Goal: Task Accomplishment & Management: Use online tool/utility

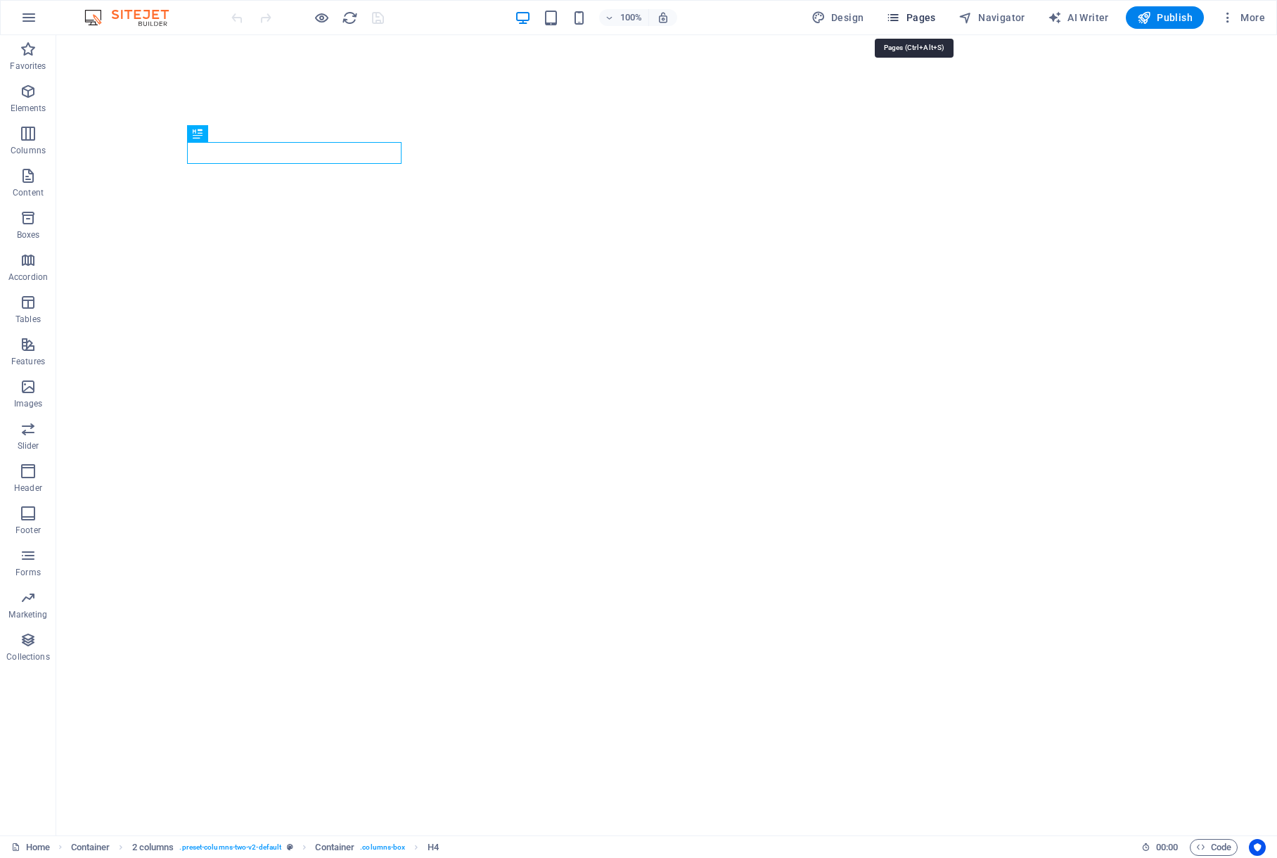
click at [922, 18] on span "Pages" at bounding box center [910, 18] width 49 height 14
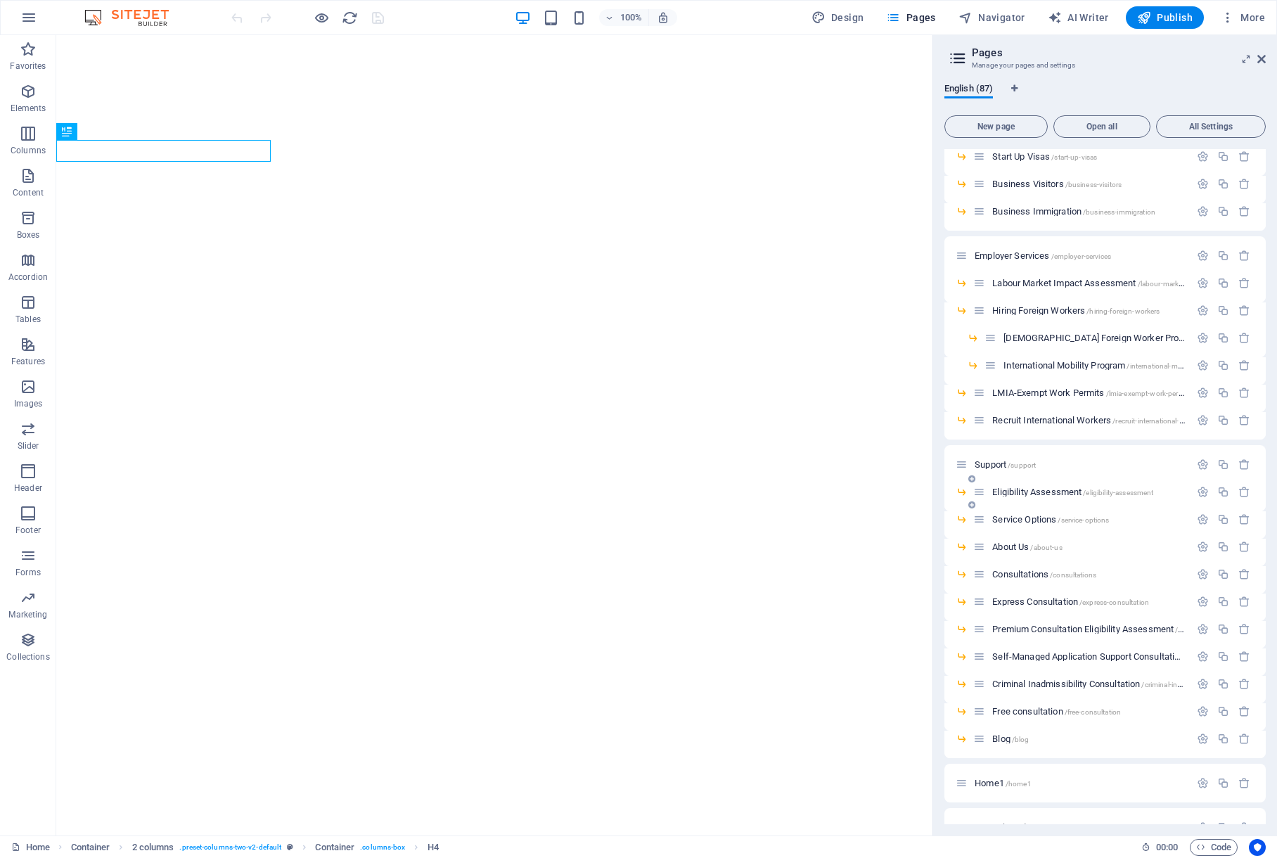
scroll to position [1246, 0]
click at [1017, 489] on span "Eligibility Assessment /eligibility-assessment" at bounding box center [1072, 489] width 161 height 11
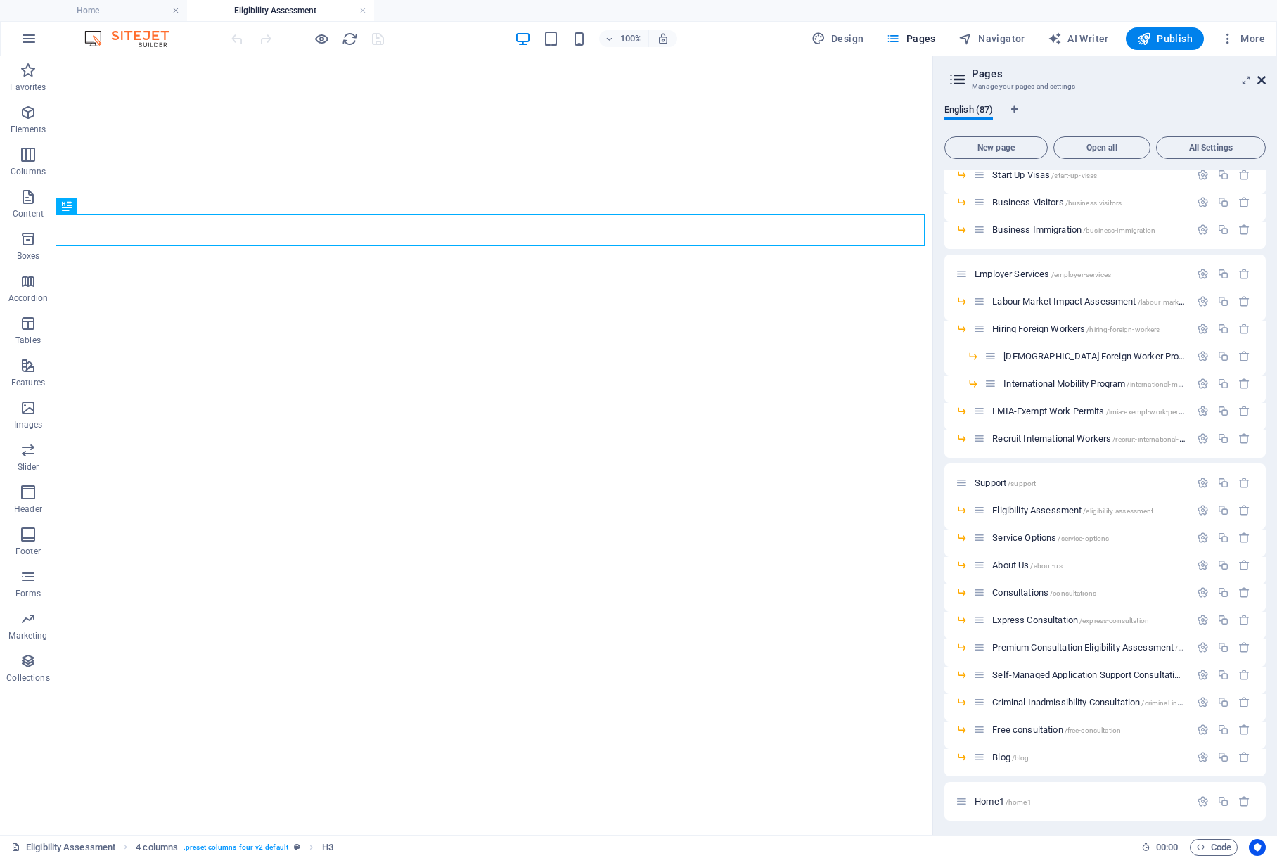
click at [1261, 79] on icon at bounding box center [1261, 80] width 8 height 11
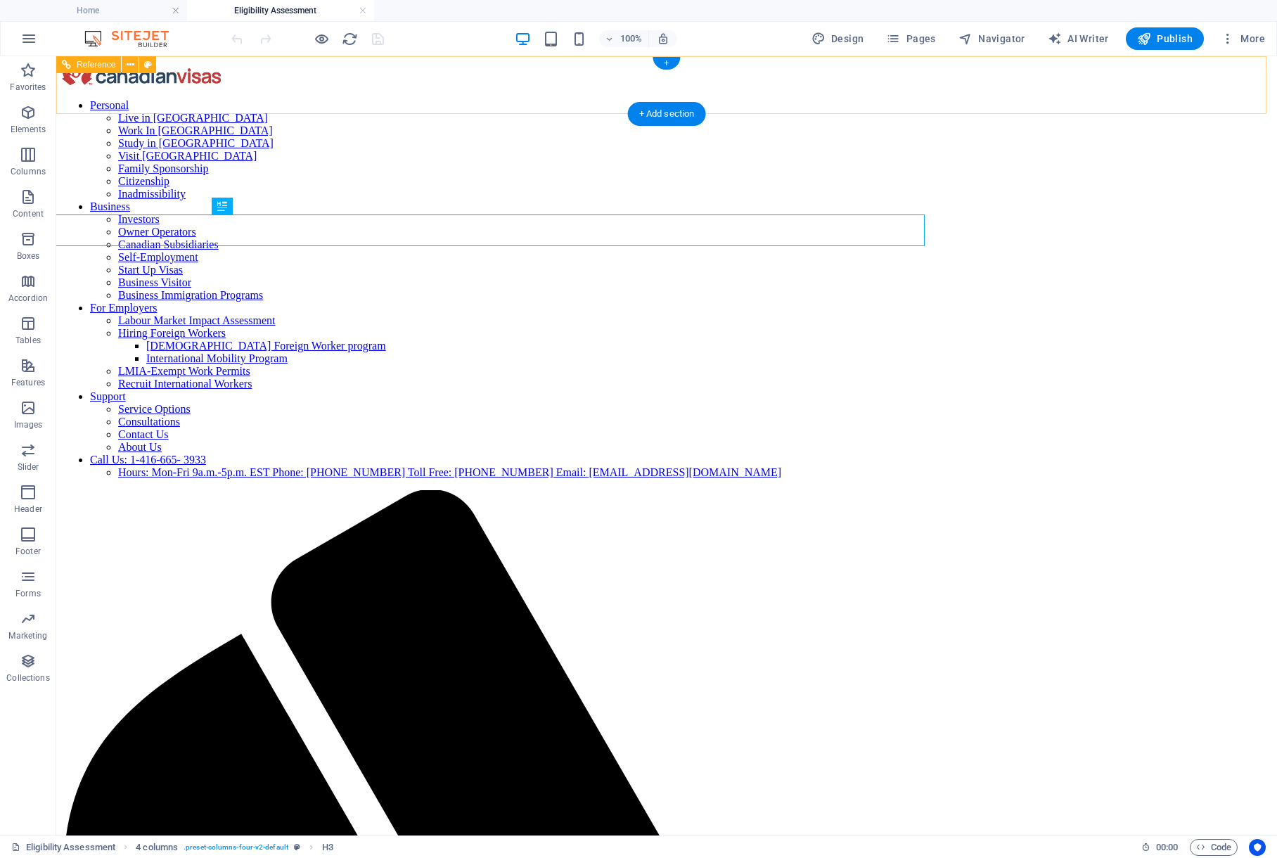
scroll to position [0, 0]
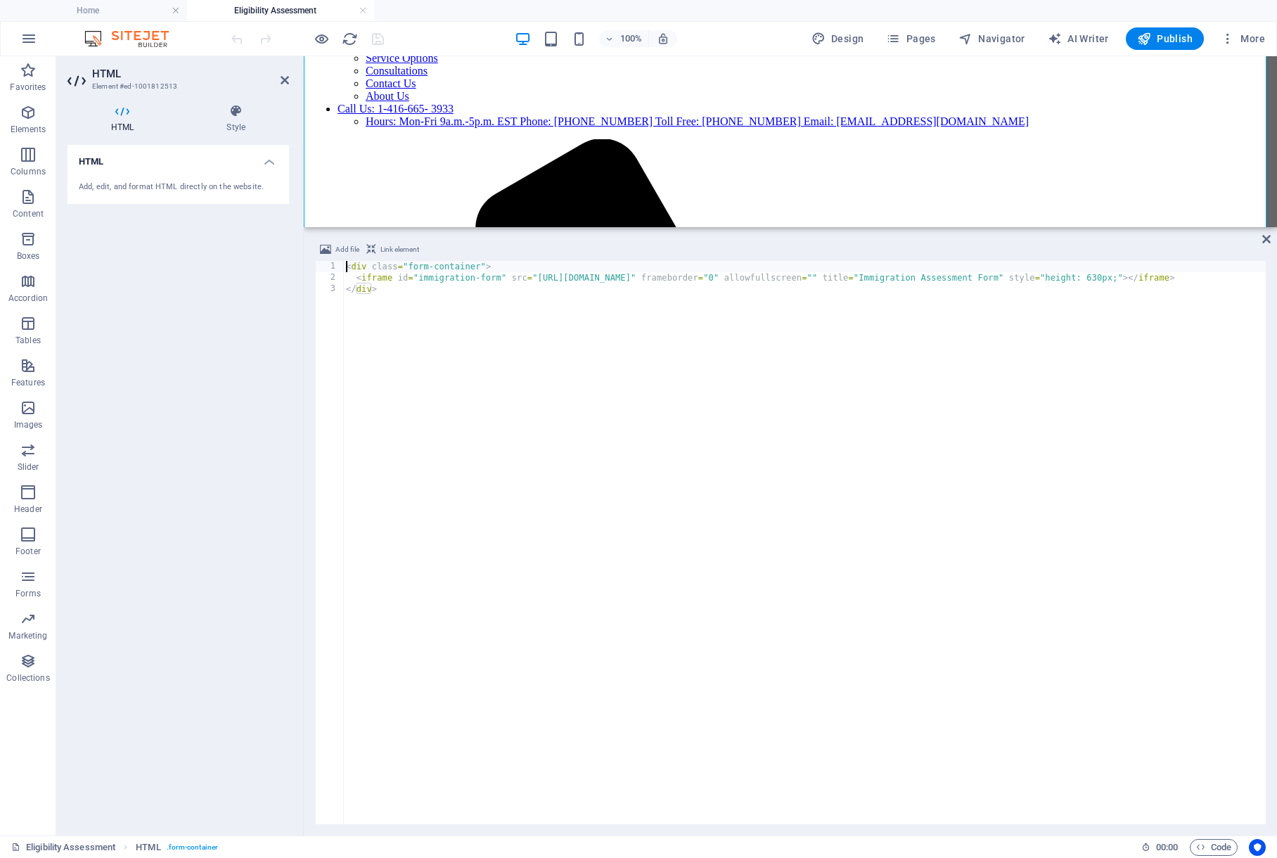
click at [523, 418] on div "< div class = "form-container" > < iframe id = "immigration-form" src = "[URL][…" at bounding box center [908, 552] width 1130 height 583
drag, startPoint x: 526, startPoint y: 626, endPoint x: 304, endPoint y: 248, distance: 438.0
click at [304, 248] on div "Add file Link element </div> 1 2 3 < div class = "form-container" > < iframe id…" at bounding box center [790, 532] width 973 height 605
click at [399, 316] on div "< div class = "form-container" > < iframe id = "immigration-form" src = "[URL][…" at bounding box center [908, 552] width 1130 height 583
drag, startPoint x: 354, startPoint y: 278, endPoint x: 366, endPoint y: 278, distance: 12.0
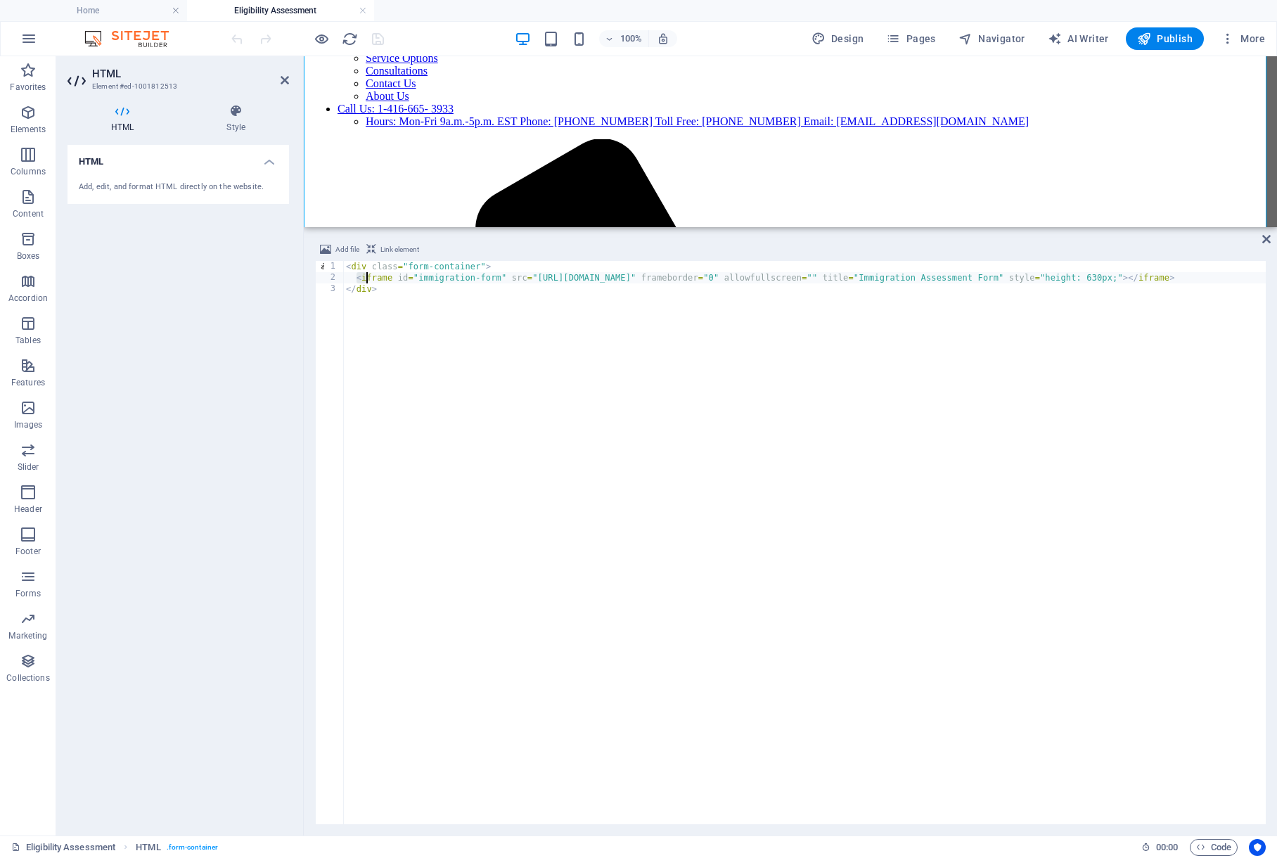
click at [366, 278] on div "< div class = "form-container" > < iframe id = "immigration-form" src = "[URL][…" at bounding box center [908, 552] width 1130 height 583
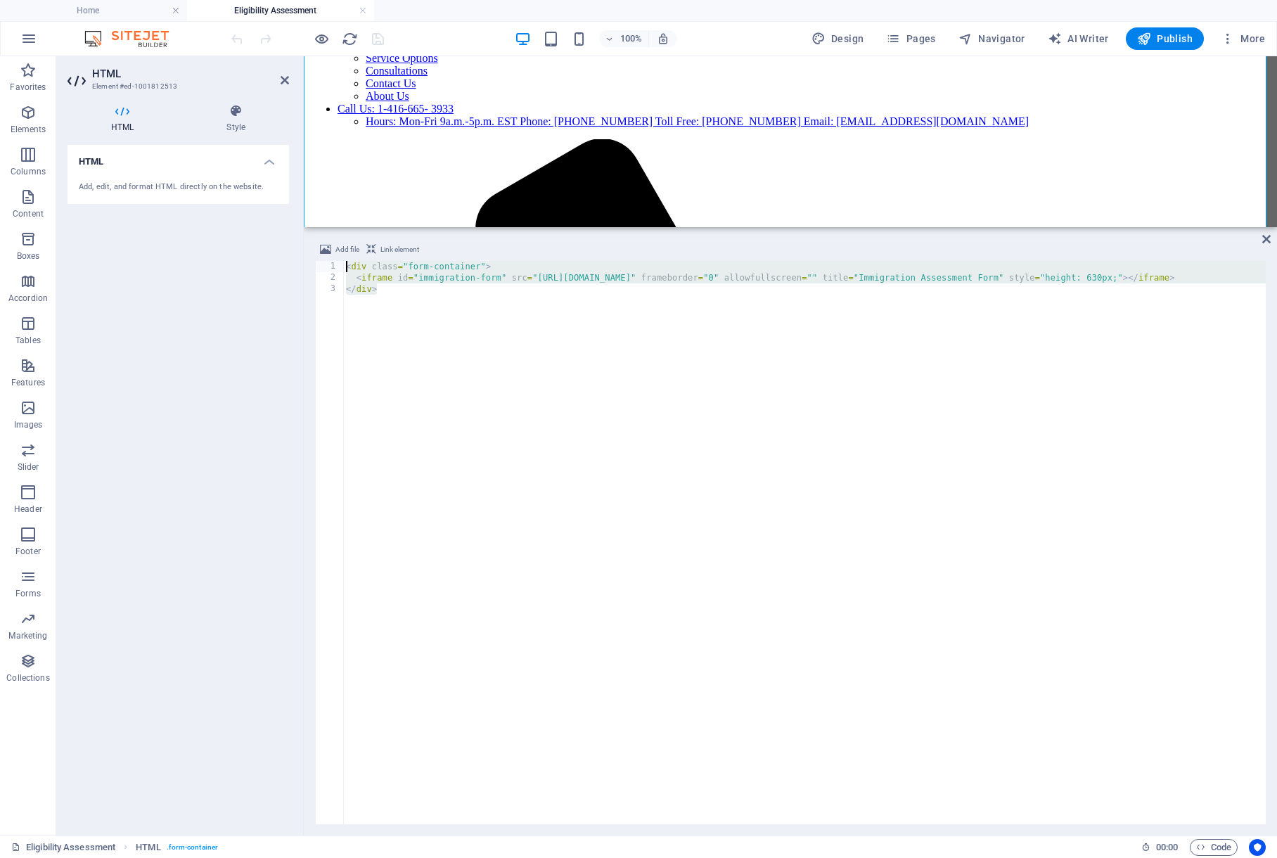
drag, startPoint x: 361, startPoint y: 277, endPoint x: 312, endPoint y: 252, distance: 54.4
click at [313, 254] on div "Add file Link element <iframe id="immigration-form" src="[URL][DOMAIN_NAME]" fr…" at bounding box center [790, 532] width 973 height 605
paste textarea "/script"
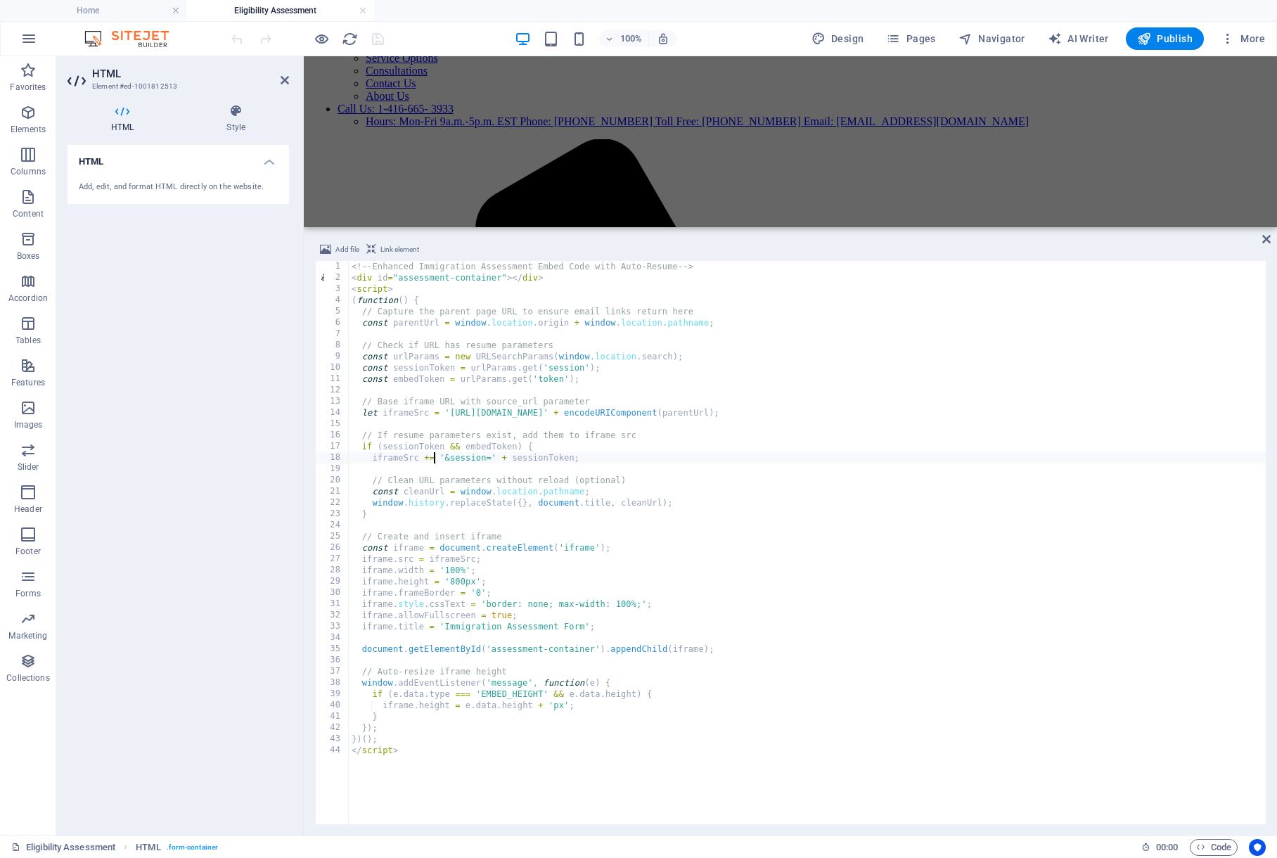
click at [434, 456] on div "<!-- Enhanced Immigration Assessment Embed Code with Auto-Resume --> < div id =…" at bounding box center [824, 552] width 950 height 583
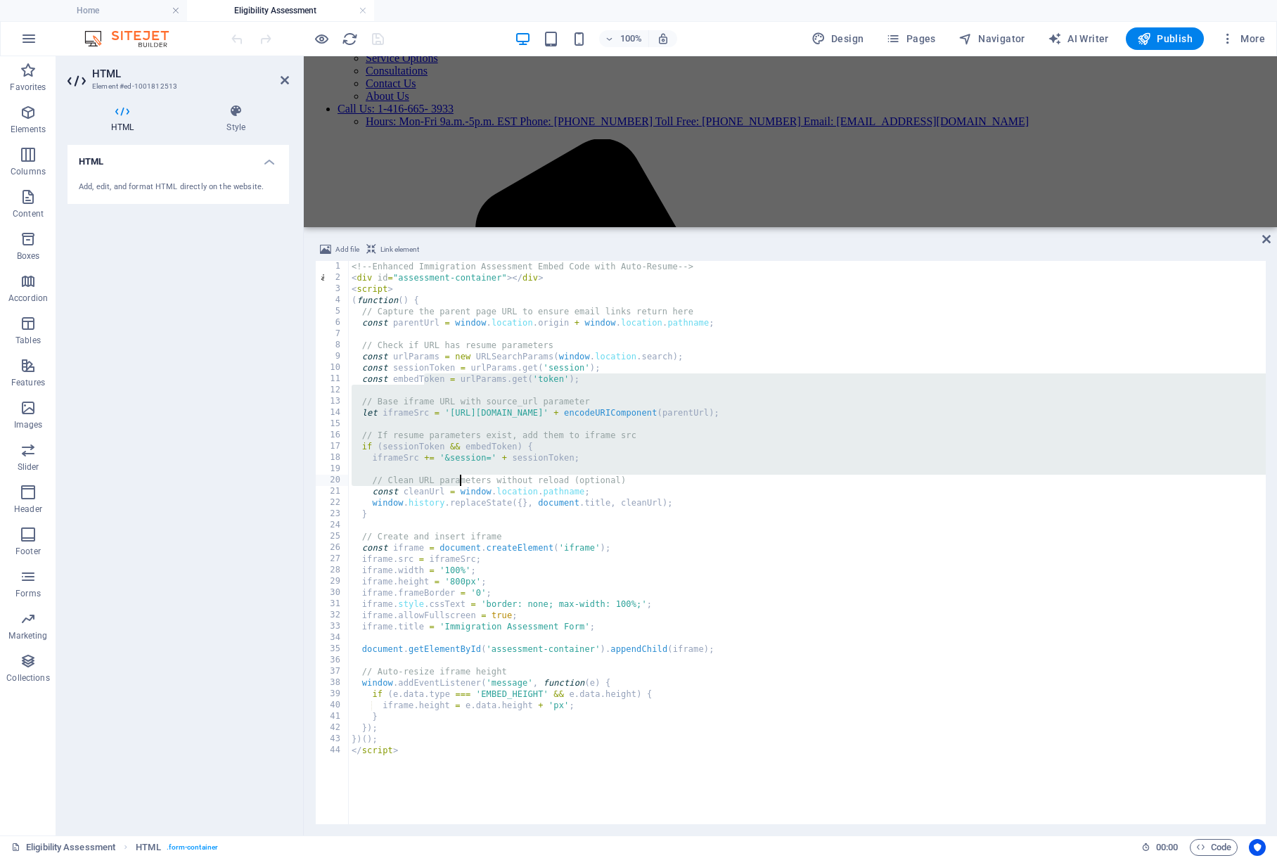
drag, startPoint x: 425, startPoint y: 373, endPoint x: 502, endPoint y: 621, distance: 259.3
click at [501, 620] on div "<!-- Enhanced Immigration Assessment Embed Code with Auto-Resume --> < div id =…" at bounding box center [824, 552] width 950 height 583
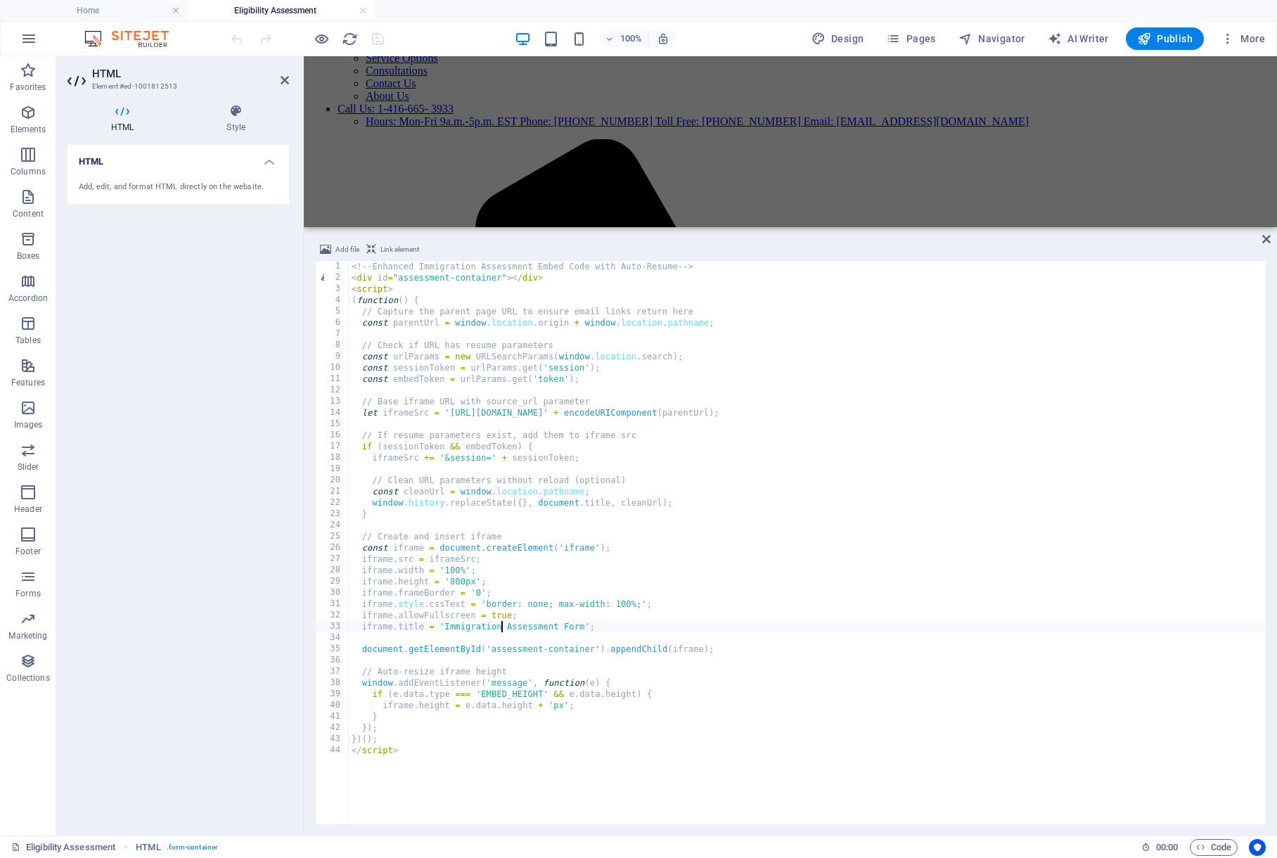
click at [502, 621] on div "<!-- Enhanced Immigration Assessment Embed Code with Auto-Resume --> < div id =…" at bounding box center [824, 552] width 950 height 583
type textarea "iframe.title = 'Immigration Assessment Form';"
drag, startPoint x: 283, startPoint y: 83, endPoint x: 227, endPoint y: 27, distance: 79.0
click at [283, 83] on icon at bounding box center [285, 80] width 8 height 11
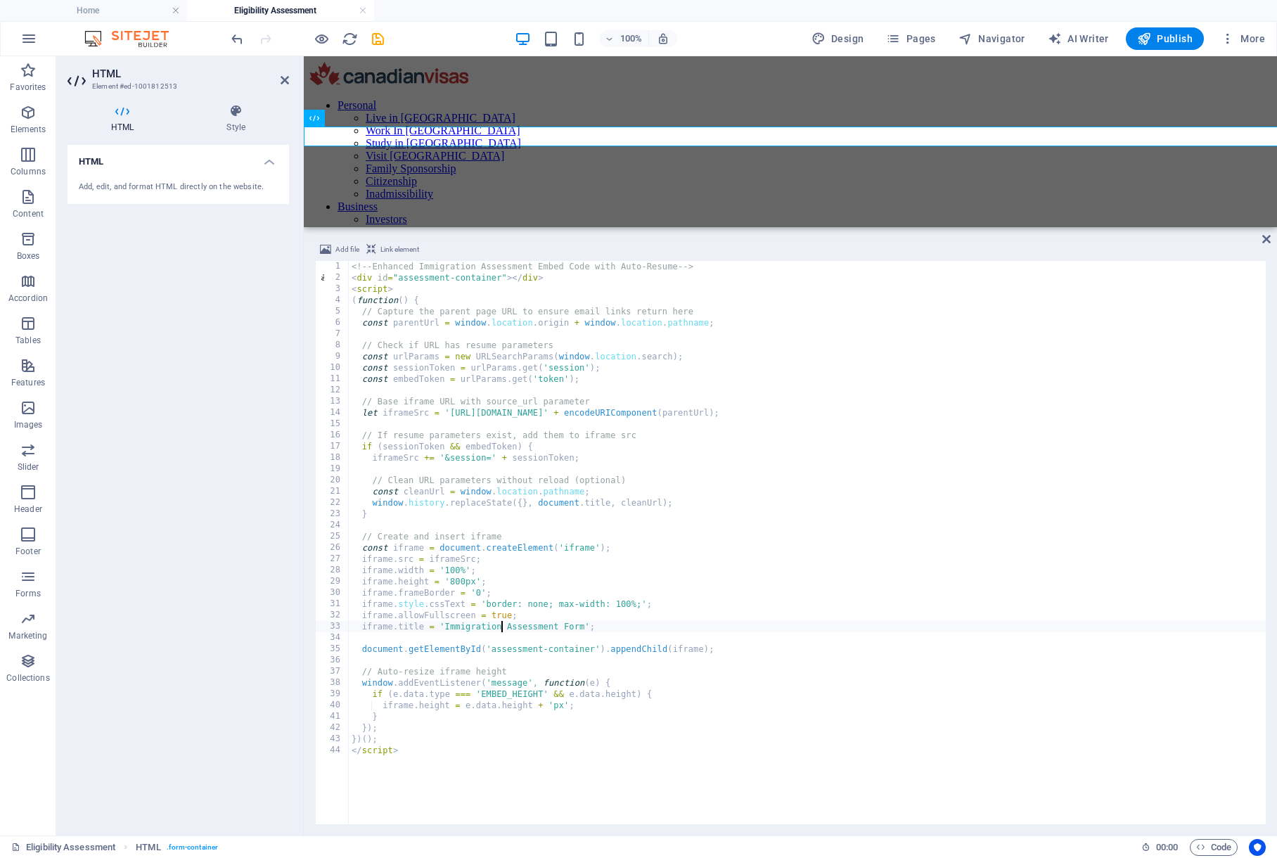
scroll to position [139, 0]
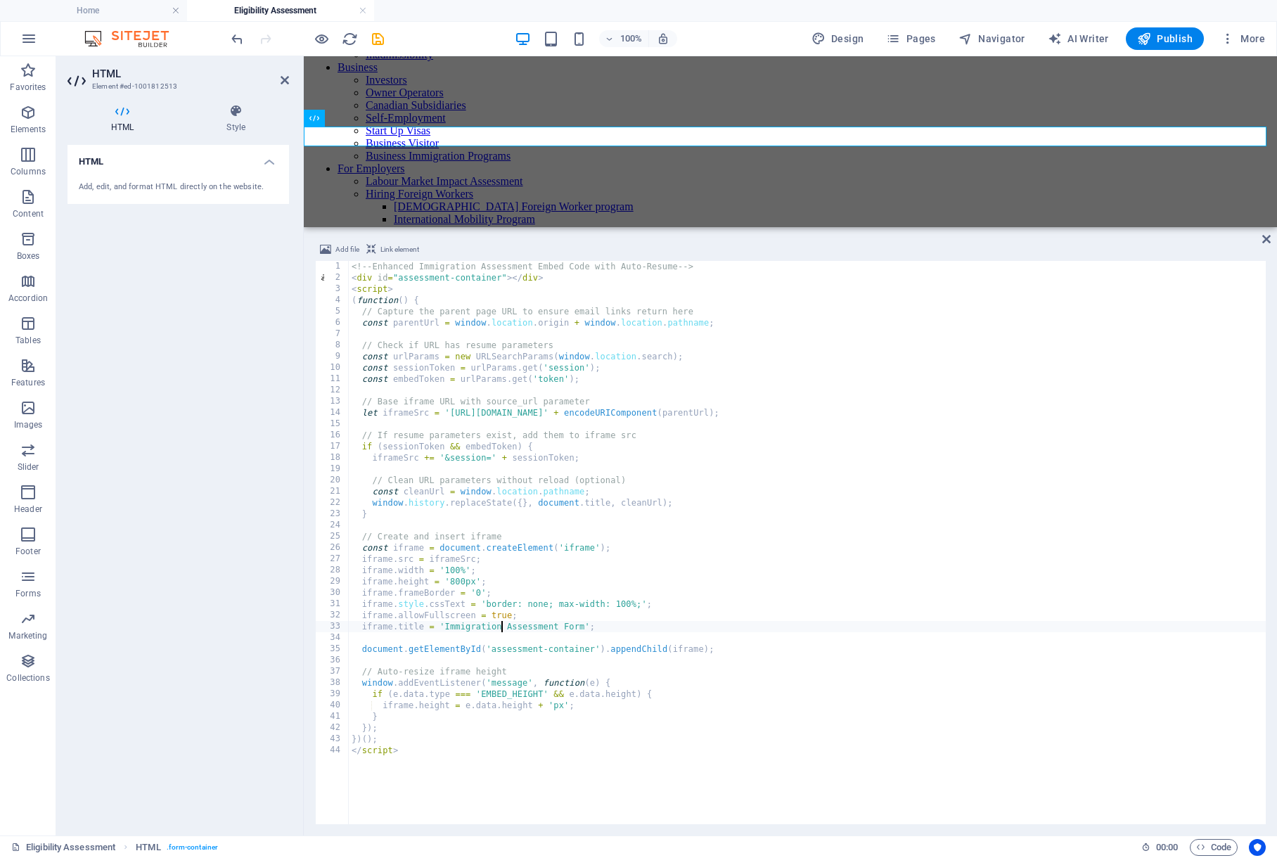
click at [470, 446] on div "<!-- Enhanced Immigration Assessment Embed Code with Auto-Resume --> < div id =…" at bounding box center [824, 552] width 950 height 583
drag, startPoint x: 386, startPoint y: 399, endPoint x: 573, endPoint y: 399, distance: 187.0
click at [571, 399] on div "<!-- Enhanced Immigration Assessment Embed Code with Auto-Resume --> < div id =…" at bounding box center [824, 552] width 950 height 583
click at [573, 399] on div "<!-- Enhanced Immigration Assessment Embed Code with Auto-Resume --> < div id =…" at bounding box center [824, 552] width 950 height 583
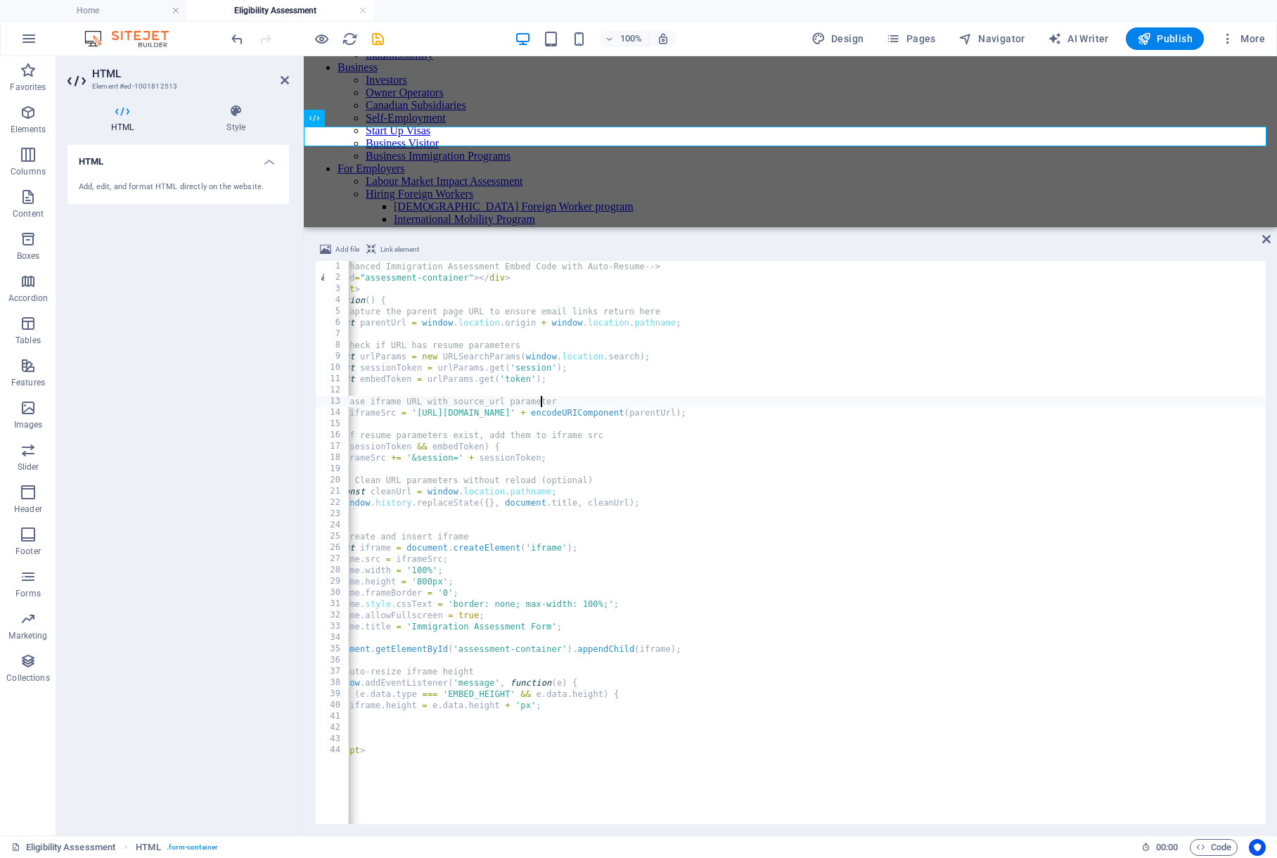
scroll to position [0, 0]
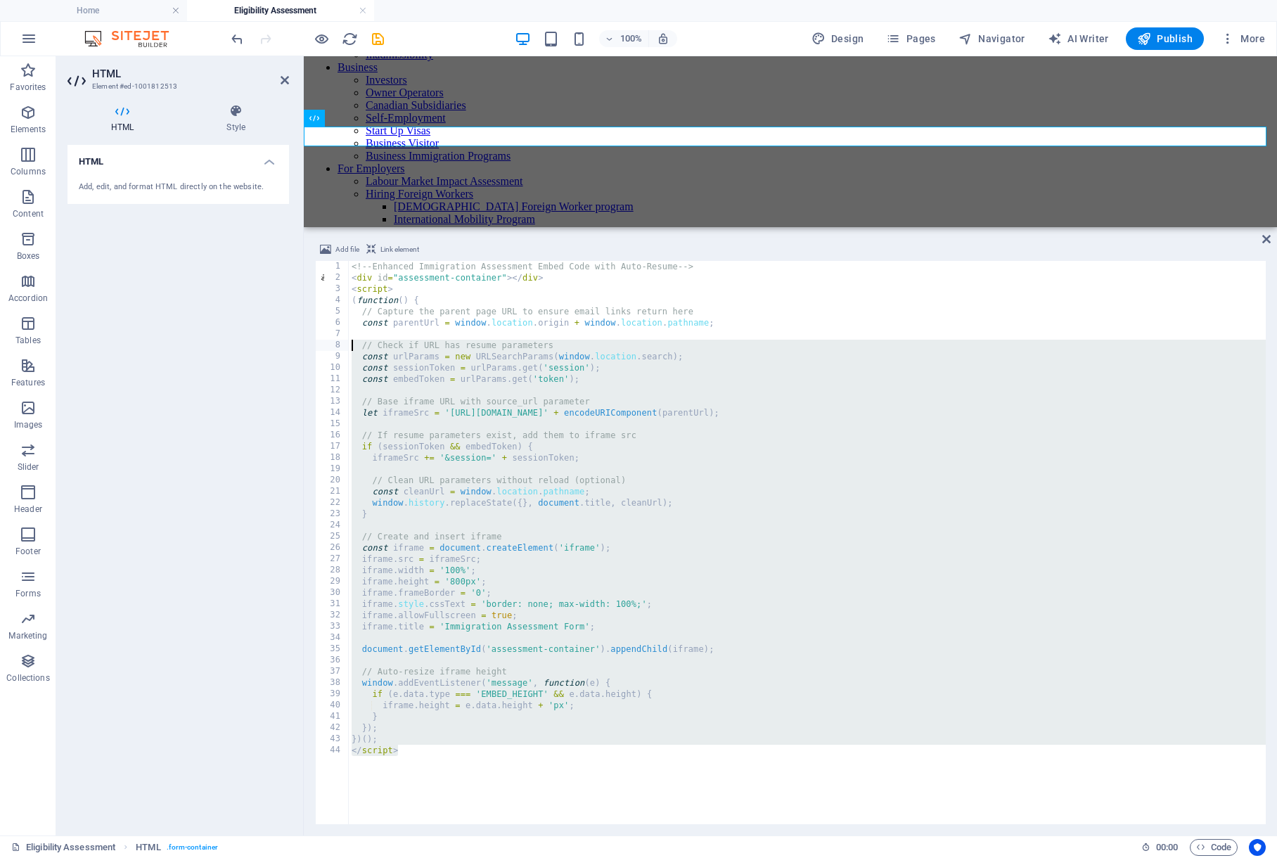
drag, startPoint x: 542, startPoint y: 776, endPoint x: 207, endPoint y: 222, distance: 647.6
click at [210, 237] on div "HTML Element #ed-1001812513 HTML Style HTML Add, edit, and format HTML directly…" at bounding box center [666, 445] width 1220 height 779
type textarea "<!-- Enhanced Immigration Assessment Embed Code with Auto-Resume --> <div id="a…"
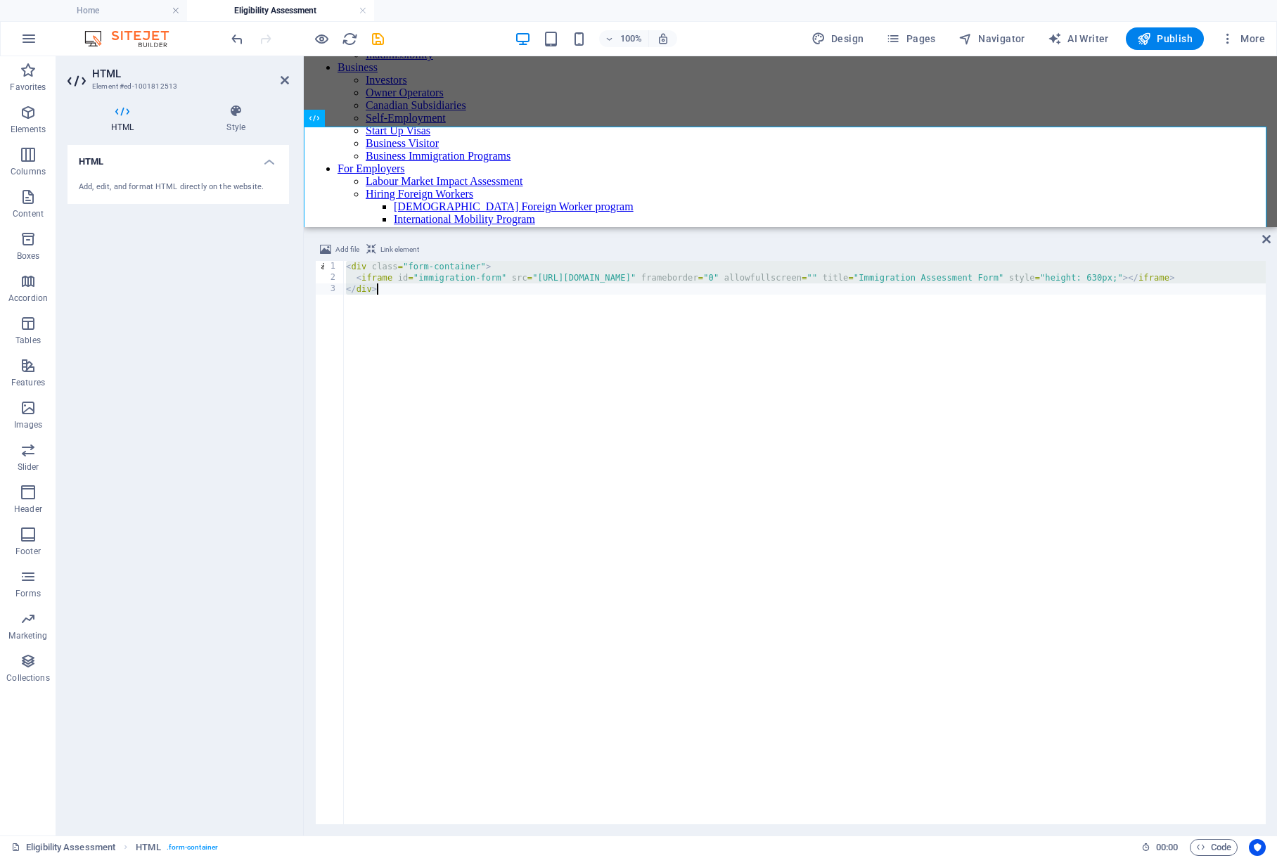
click at [543, 335] on div "< div class = "form-container" > < iframe id = "immigration-form" src = "[URL][…" at bounding box center [908, 552] width 1130 height 583
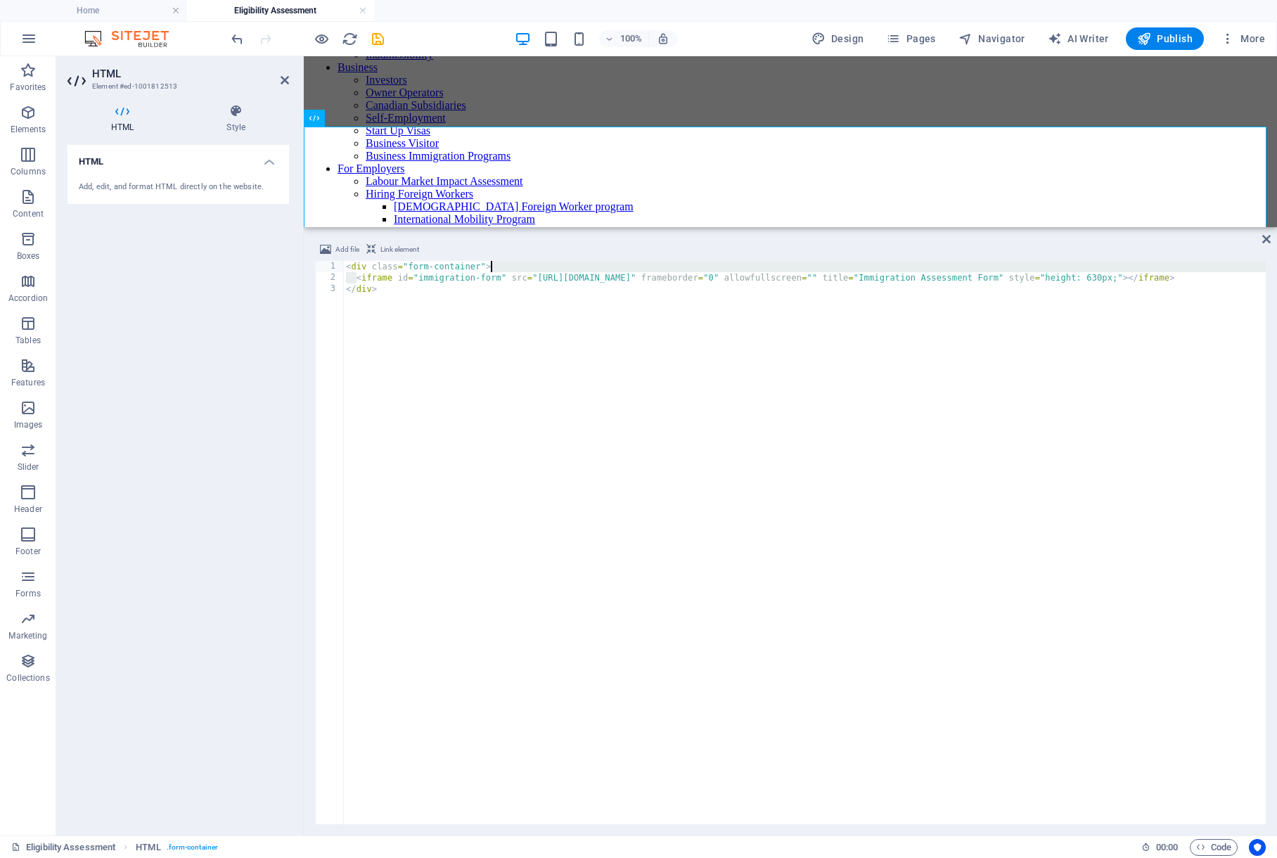
drag, startPoint x: 354, startPoint y: 275, endPoint x: 636, endPoint y: 267, distance: 282.0
click at [636, 267] on div "< div class = "form-container" > < iframe id = "immigration-form" src = "[URL][…" at bounding box center [908, 552] width 1130 height 583
click at [640, 273] on div "< div class = "form-container" > < iframe id = "immigration-form" src = "[URL][…" at bounding box center [908, 552] width 1130 height 583
type textarea "<iframe id="immigration-form" src="[URL][DOMAIN_NAME]" frameborder="0" allowful…"
drag, startPoint x: 1264, startPoint y: 238, endPoint x: 1206, endPoint y: 182, distance: 80.1
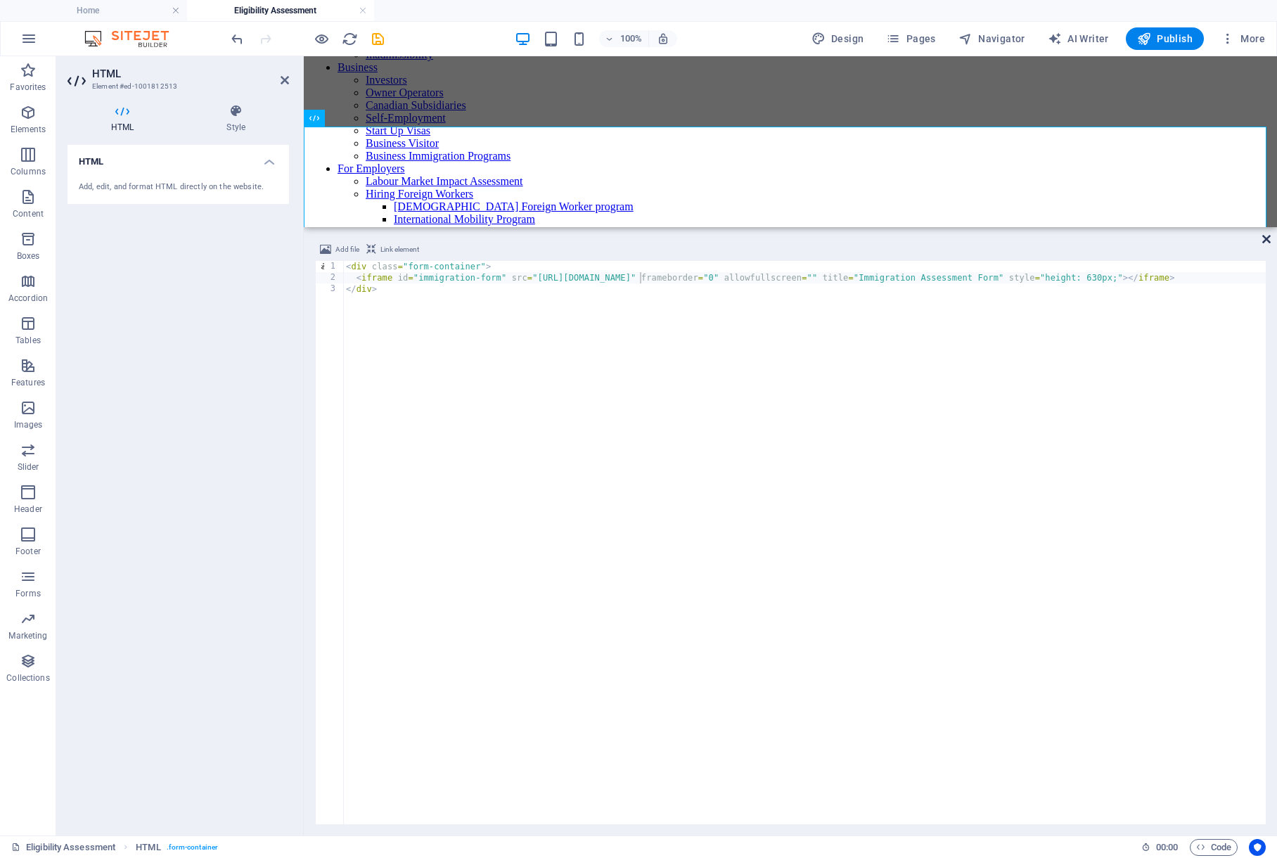
click at [1264, 238] on icon at bounding box center [1266, 238] width 8 height 11
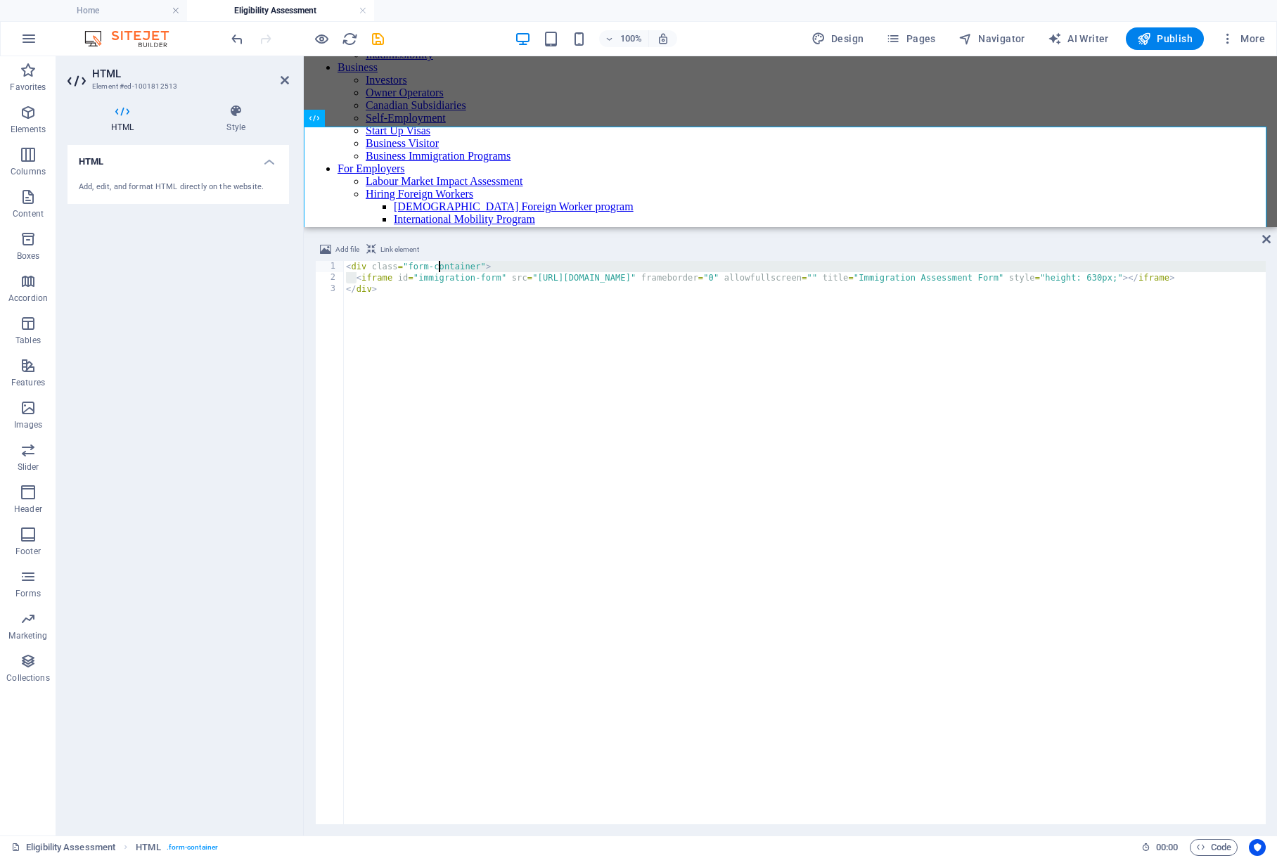
drag, startPoint x: 368, startPoint y: 276, endPoint x: 442, endPoint y: 271, distance: 73.9
click at [442, 271] on div "< div class = "form-container" > < iframe id = "immigration-form" src = "[URL][…" at bounding box center [908, 552] width 1130 height 583
click at [389, 279] on div "< div class = "form-container" > < iframe id = "immigration-form" src = "[URL][…" at bounding box center [908, 552] width 1130 height 583
type textarea "<iframe id="immigration-form" src="[URL][DOMAIN_NAME]" frameborder="0" allowful…"
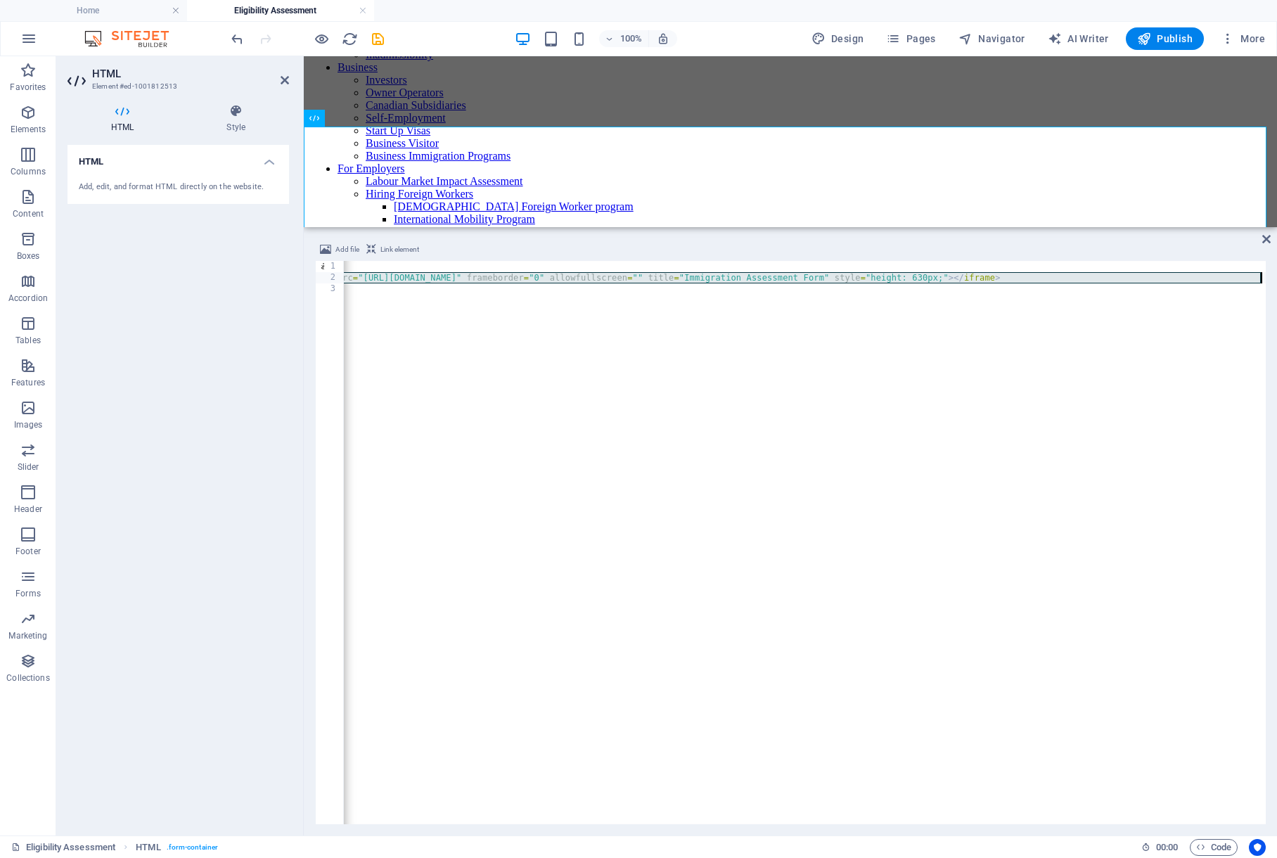
scroll to position [0, 208]
drag, startPoint x: 353, startPoint y: 277, endPoint x: 1273, endPoint y: 274, distance: 920.3
click at [1273, 274] on div "Add file Link element <iframe id="immigration-form" src="[URL][DOMAIN_NAME]" fr…" at bounding box center [790, 532] width 973 height 605
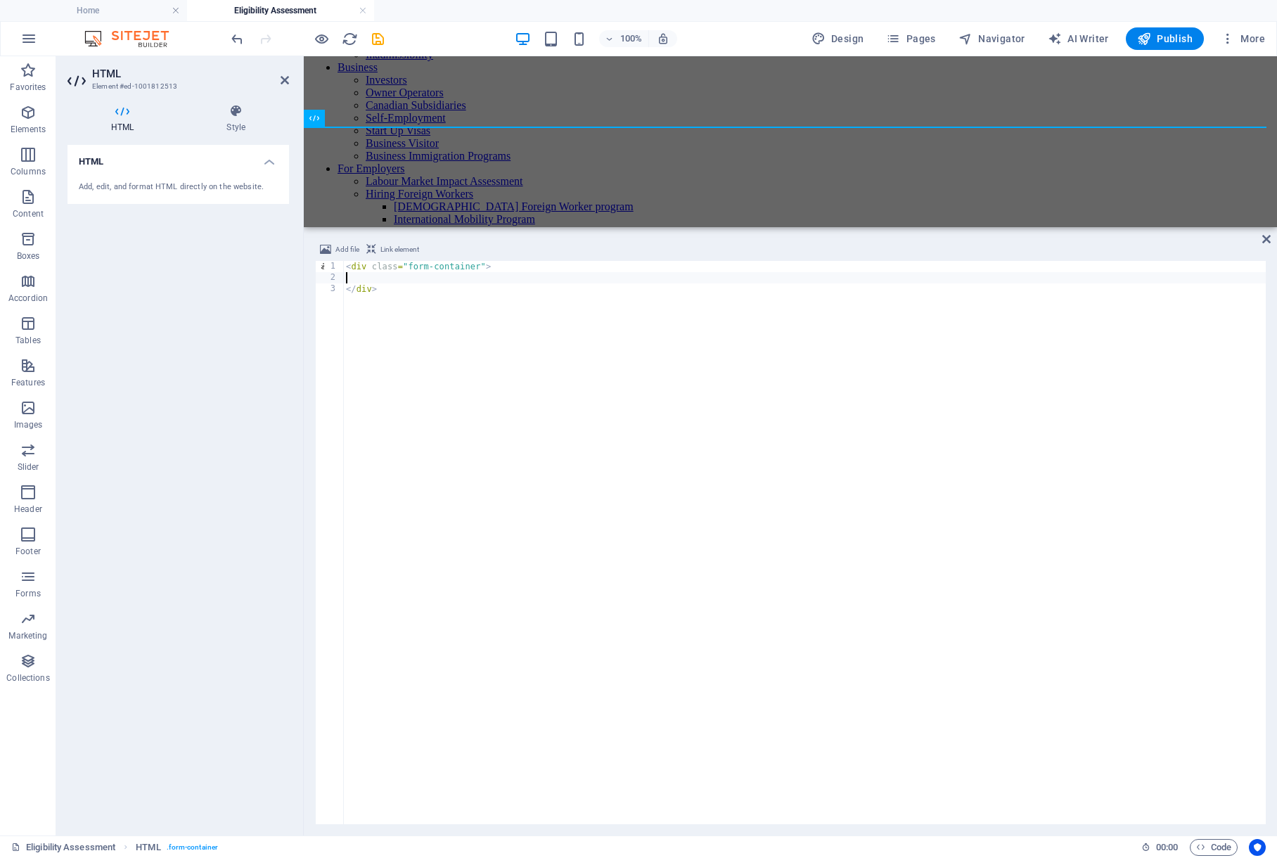
scroll to position [0, 33]
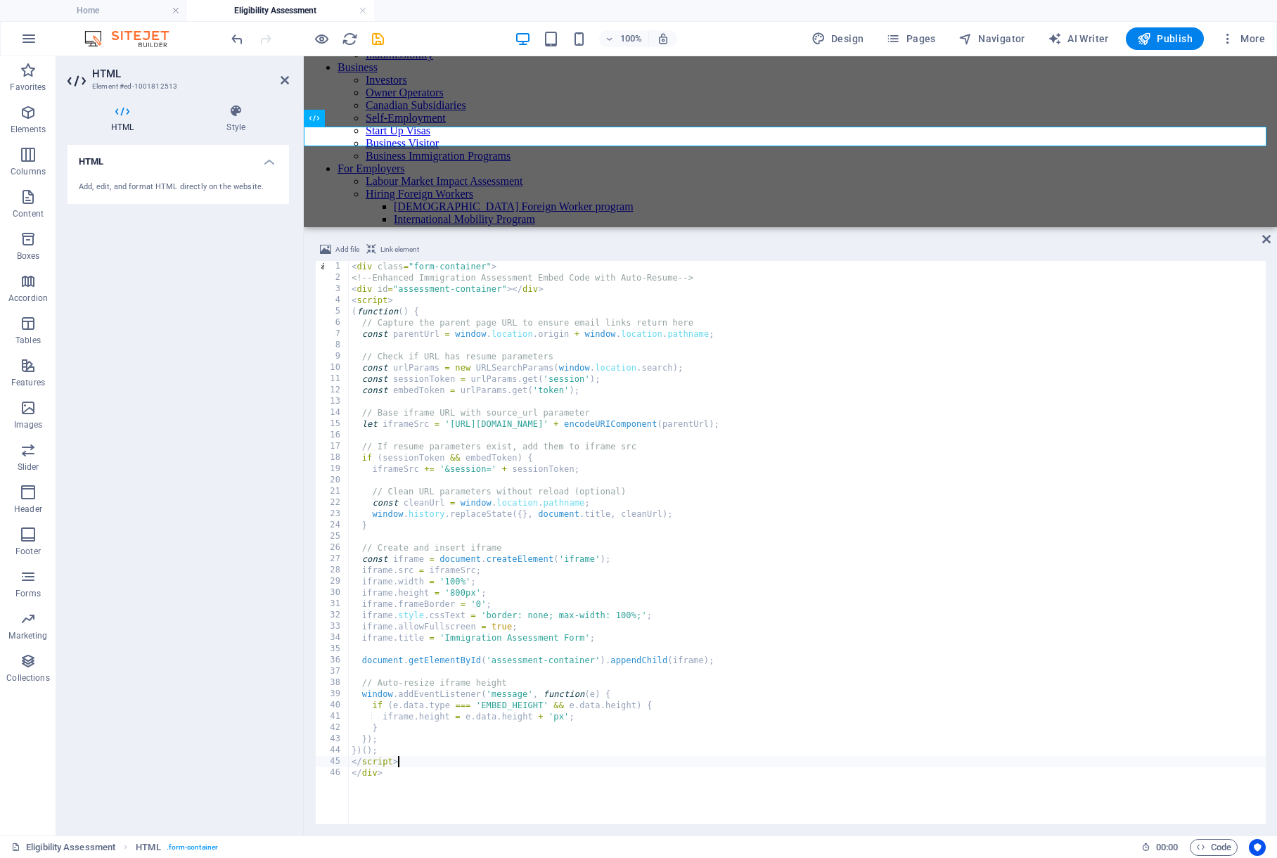
click at [552, 716] on div "< div class = "form-container" > <!-- Enhanced Immigration Assessment Embed Cod…" at bounding box center [824, 552] width 950 height 583
click at [651, 610] on div "< div class = "form-container" > <!-- Enhanced Immigration Assessment Embed Cod…" at bounding box center [824, 552] width 950 height 583
click at [555, 715] on div "< div class = "form-container" > <!-- Enhanced Immigration Assessment Embed Cod…" at bounding box center [824, 552] width 950 height 583
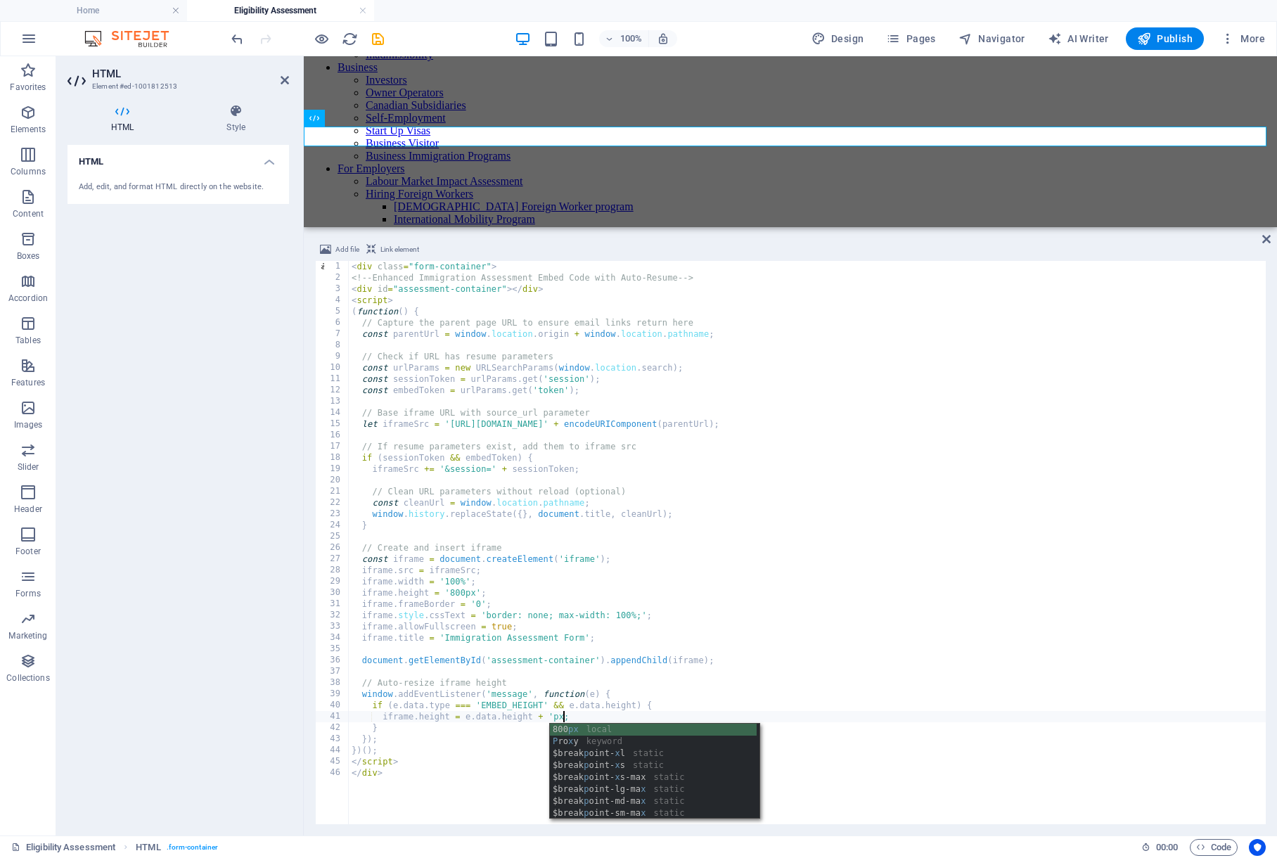
scroll to position [0, 17]
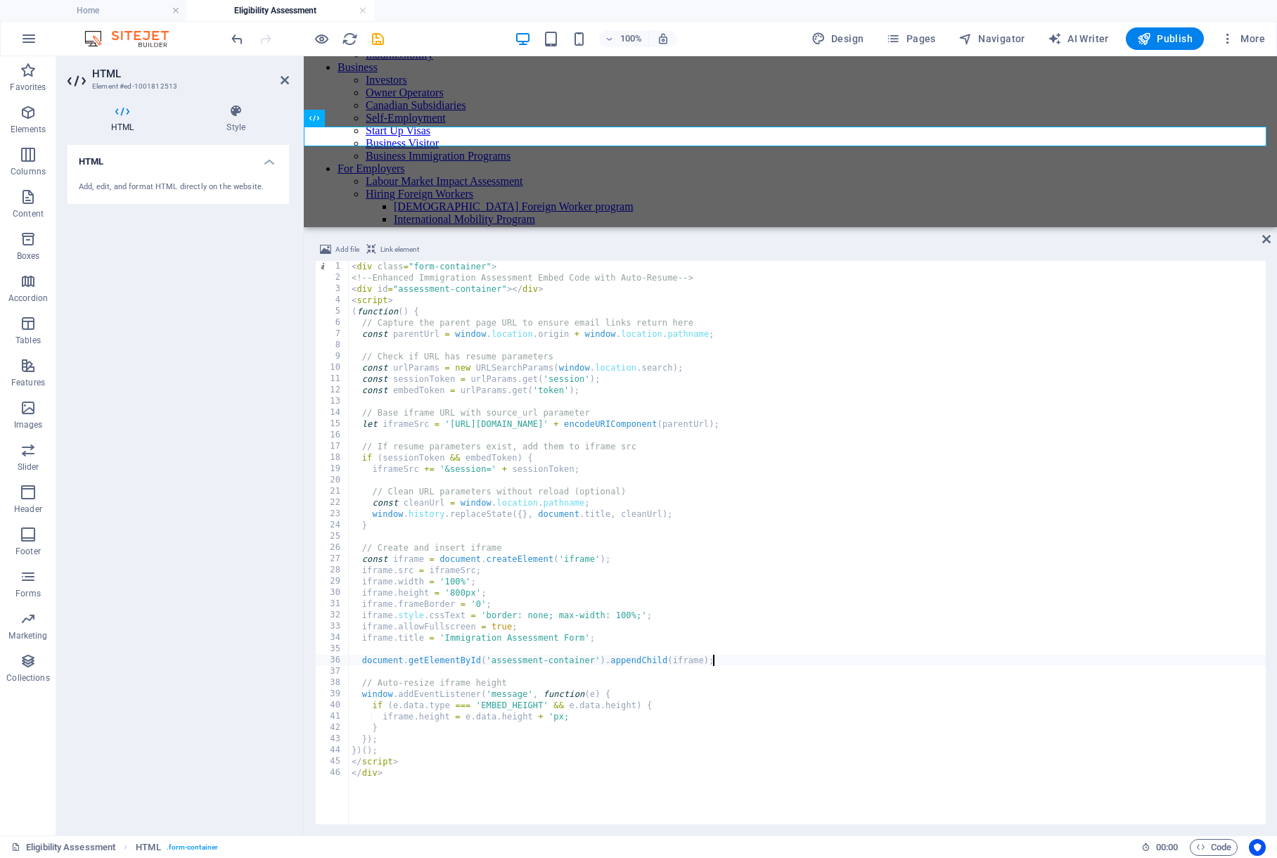
click at [840, 662] on div "< div class = "form-container" > <!-- Enhanced Immigration Assessment Embed Cod…" at bounding box center [824, 552] width 950 height 583
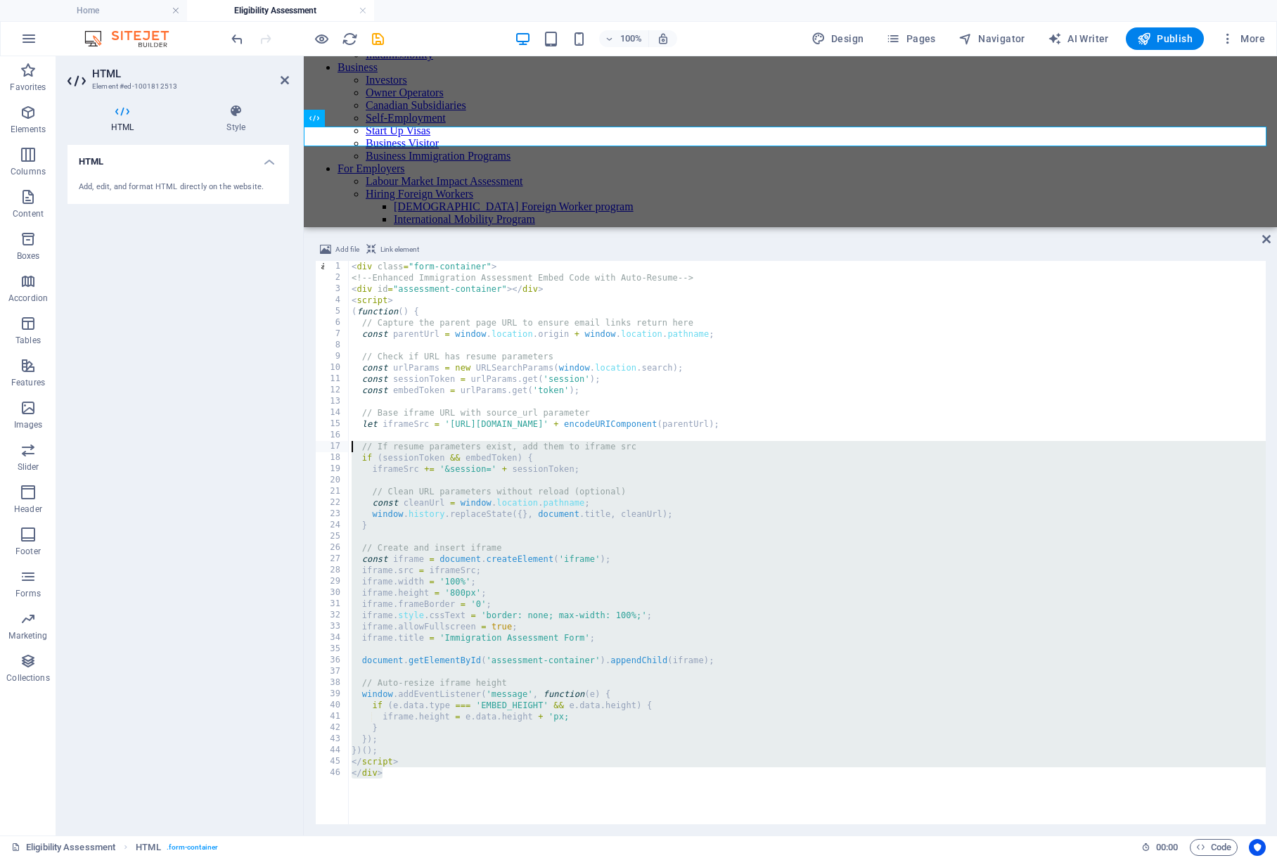
drag, startPoint x: 452, startPoint y: 668, endPoint x: 34, endPoint y: -103, distance: 876.7
click at [34, 0] on html "[DOMAIN_NAME] Home Eligibility Assessment Favorites Elements Columns Content Bo…" at bounding box center [638, 429] width 1277 height 858
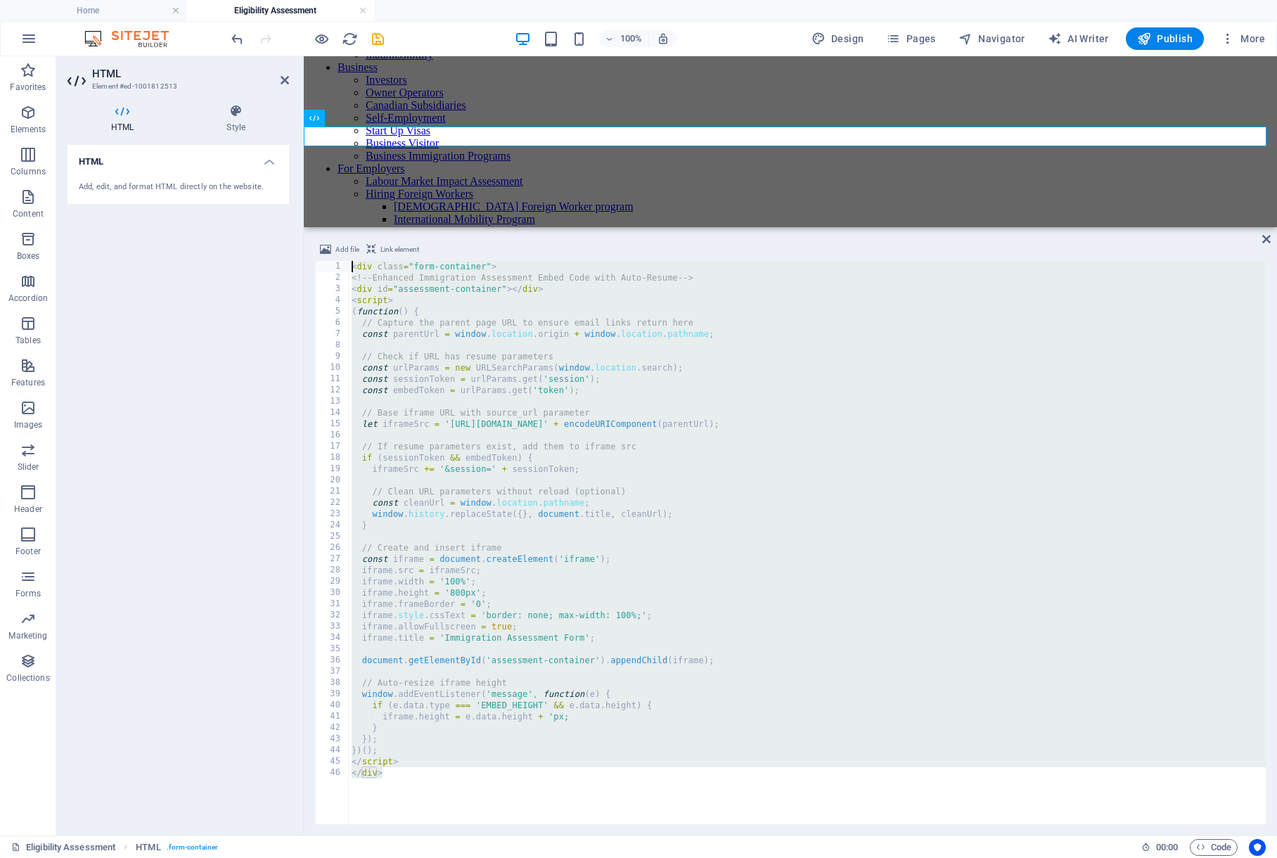
type textarea "</script>"
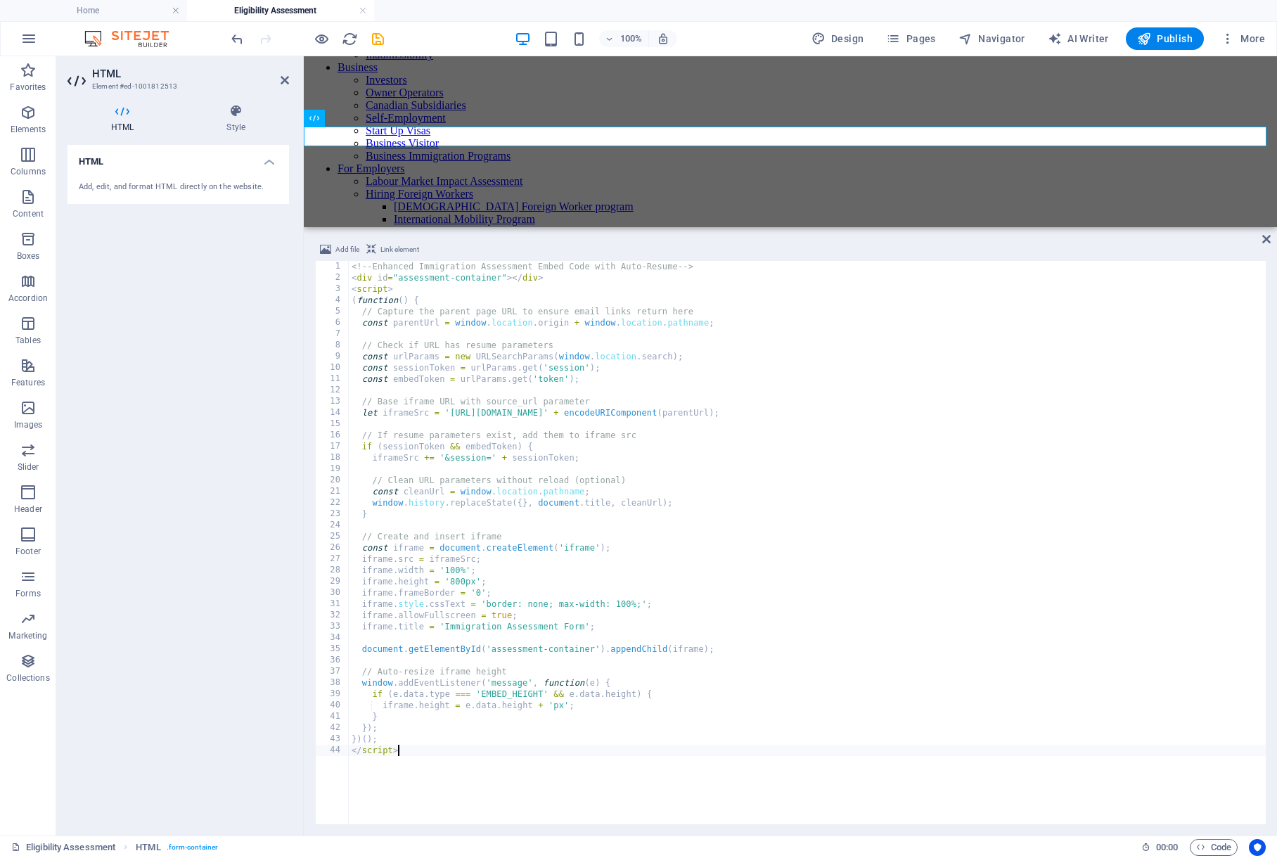
scroll to position [0, 3]
click at [418, 334] on div "<!-- Enhanced Immigration Assessment Embed Code with Auto-Resume --> < div id =…" at bounding box center [824, 552] width 950 height 583
drag, startPoint x: 350, startPoint y: 264, endPoint x: 558, endPoint y: 273, distance: 207.6
click at [557, 272] on div "<!-- Enhanced Immigration Assessment Embed Code with Auto-Resume --> < div id =…" at bounding box center [824, 552] width 950 height 583
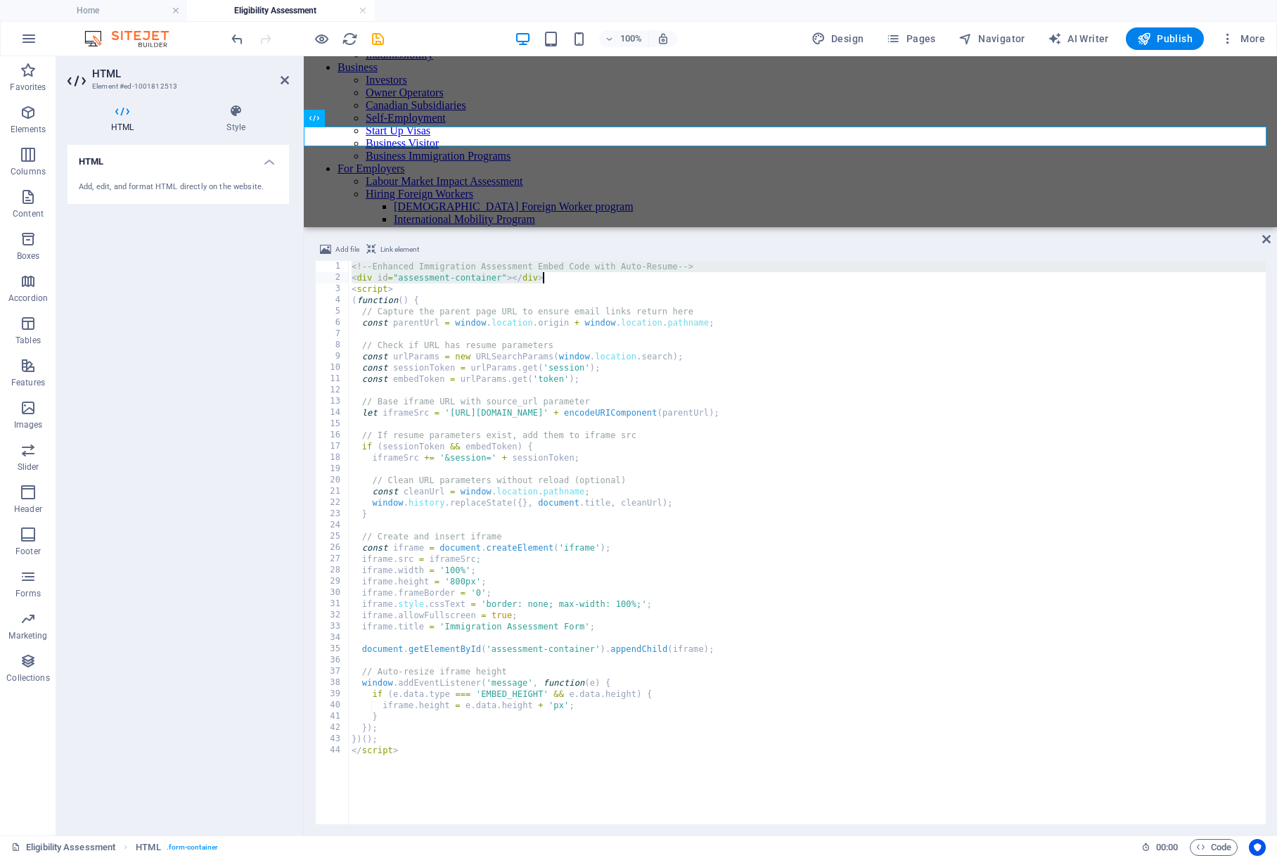
click at [558, 273] on div "<!-- Enhanced Immigration Assessment Embed Code with Auto-Resume --> < div id =…" at bounding box center [824, 552] width 950 height 583
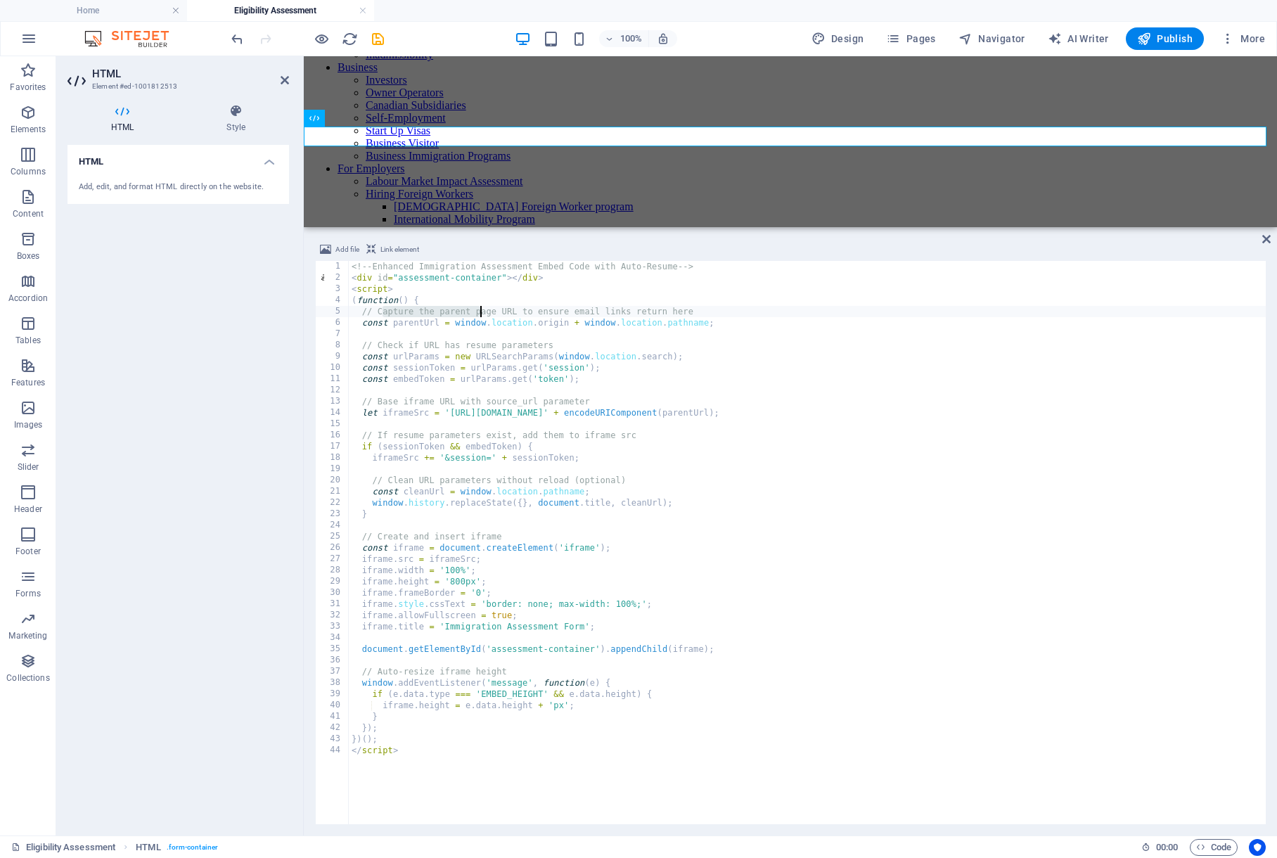
drag, startPoint x: 385, startPoint y: 311, endPoint x: 518, endPoint y: 311, distance: 133.6
click at [518, 311] on div "<!-- Enhanced Immigration Assessment Embed Code with Auto-Resume --> < div id =…" at bounding box center [824, 552] width 950 height 583
drag, startPoint x: 547, startPoint y: 310, endPoint x: 626, endPoint y: 311, distance: 79.4
click at [620, 310] on div "<!-- Enhanced Immigration Assessment Embed Code with Auto-Resume --> < div id =…" at bounding box center [824, 552] width 950 height 583
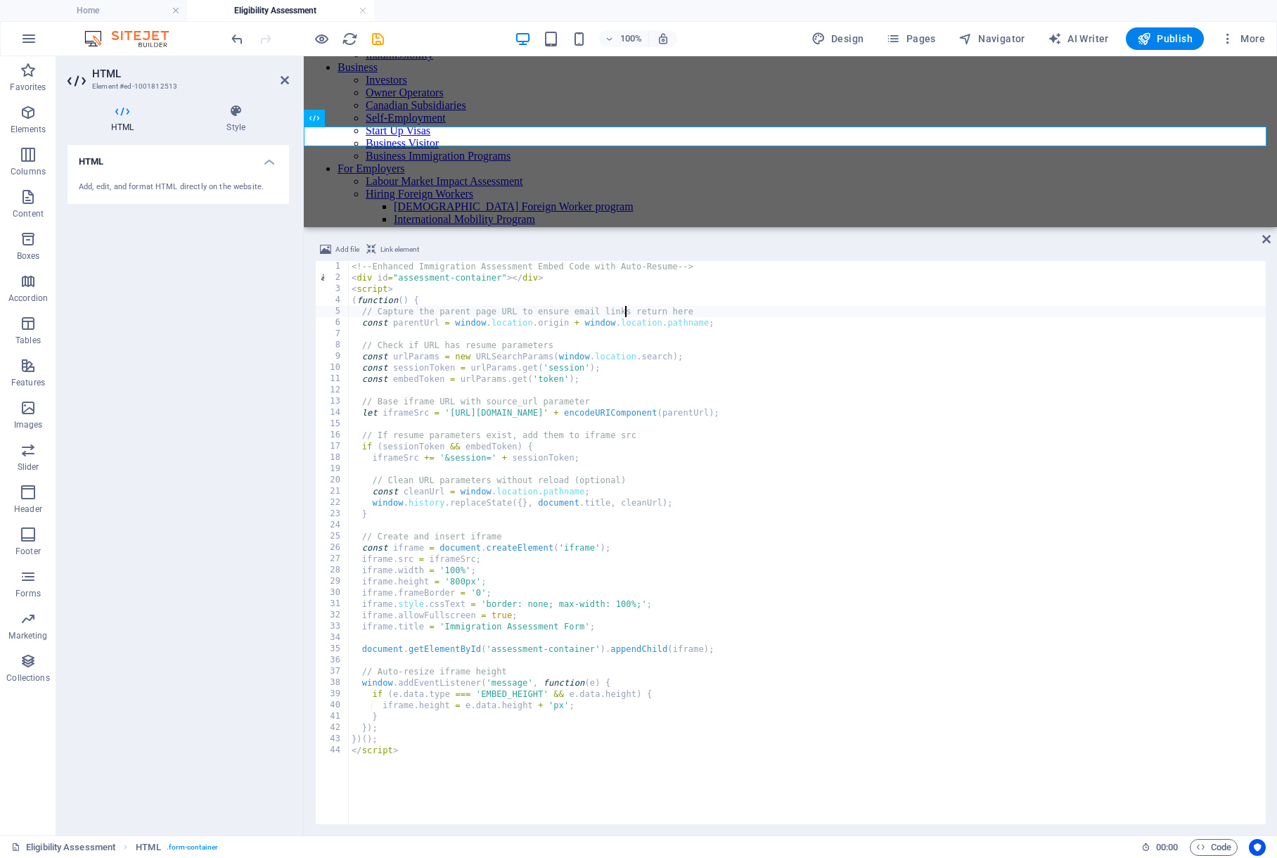
click at [626, 311] on div "<!-- Enhanced Immigration Assessment Embed Code with Auto-Resume --> < div id =…" at bounding box center [824, 552] width 950 height 583
drag, startPoint x: 373, startPoint y: 322, endPoint x: 598, endPoint y: 325, distance: 225.0
click at [594, 326] on div "<!-- Enhanced Immigration Assessment Embed Code with Auto-Resume --> < div id =…" at bounding box center [824, 552] width 950 height 583
click at [598, 325] on div "<!-- Enhanced Immigration Assessment Embed Code with Auto-Resume --> < div id =…" at bounding box center [824, 552] width 950 height 583
drag, startPoint x: 387, startPoint y: 347, endPoint x: 515, endPoint y: 347, distance: 128.0
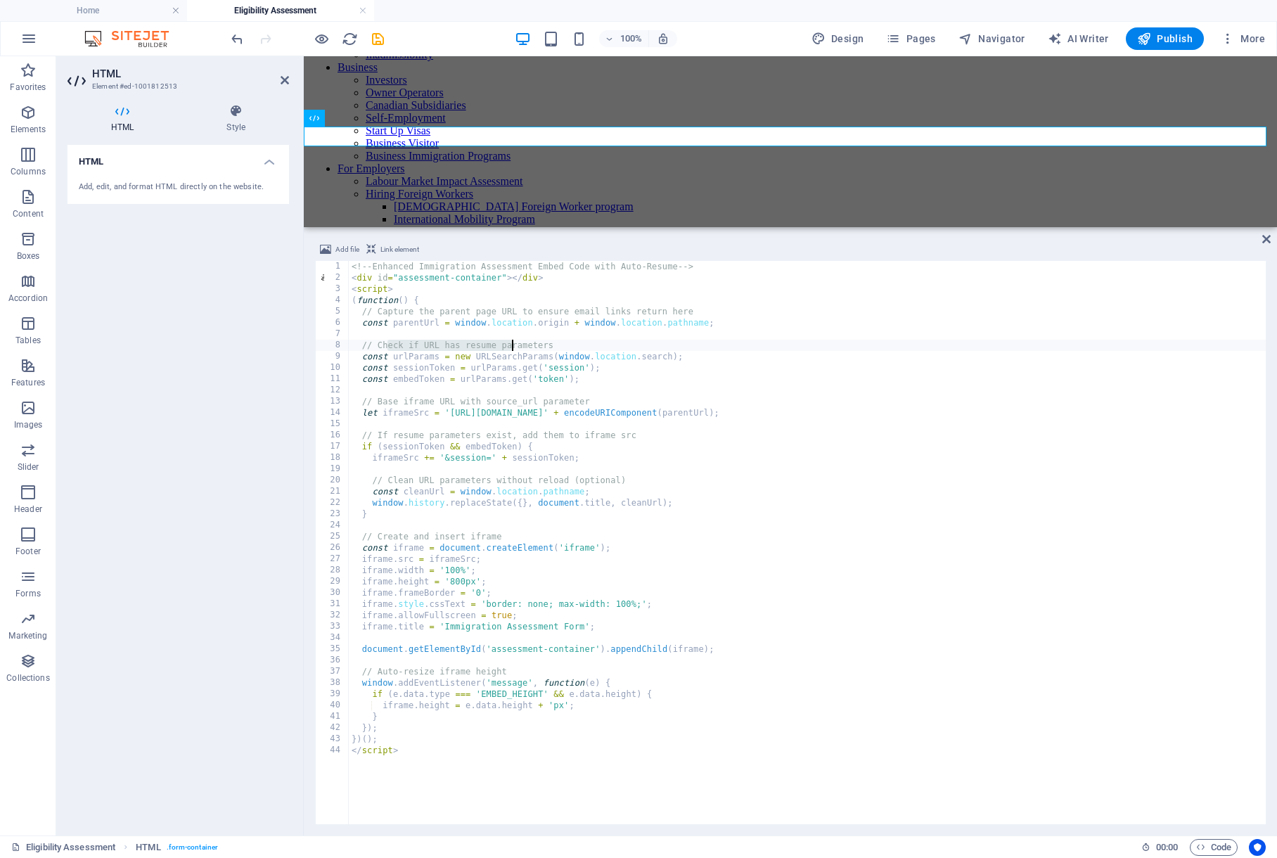
click at [515, 347] on div "<!-- Enhanced Immigration Assessment Embed Code with Auto-Resume --> < div id =…" at bounding box center [824, 552] width 950 height 583
drag, startPoint x: 529, startPoint y: 347, endPoint x: 411, endPoint y: 343, distance: 118.9
click at [411, 343] on div "<!-- Enhanced Immigration Assessment Embed Code with Auto-Resume --> < div id =…" at bounding box center [824, 552] width 950 height 583
click at [410, 343] on div "<!-- Enhanced Immigration Assessment Embed Code with Auto-Resume --> < div id =…" at bounding box center [824, 552] width 950 height 583
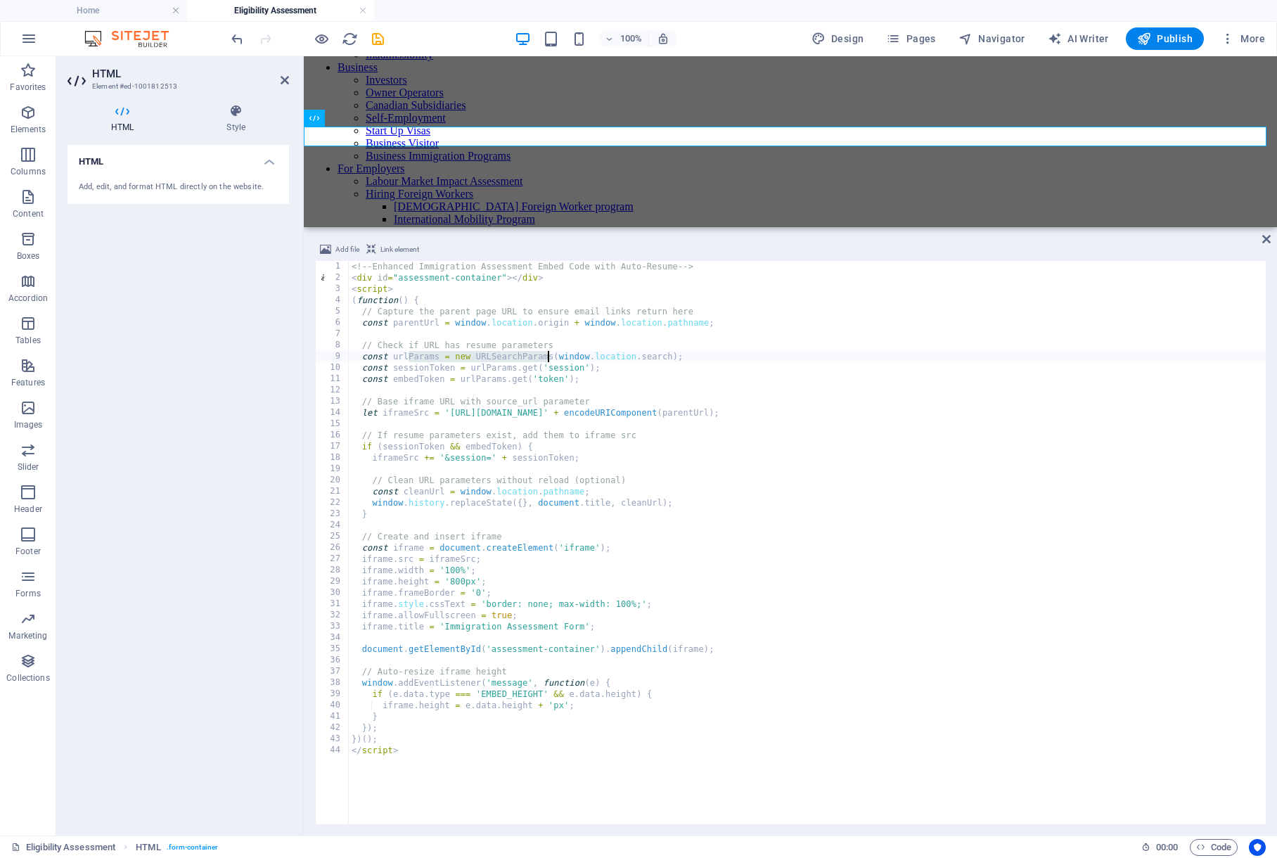
drag, startPoint x: 408, startPoint y: 352, endPoint x: 557, endPoint y: 354, distance: 149.1
click at [555, 354] on div "<!-- Enhanced Immigration Assessment Embed Code with Auto-Resume --> < div id =…" at bounding box center [824, 552] width 950 height 583
click at [557, 354] on div "<!-- Enhanced Immigration Assessment Embed Code with Auto-Resume --> < div id =…" at bounding box center [824, 552] width 950 height 583
drag, startPoint x: 396, startPoint y: 446, endPoint x: 504, endPoint y: 449, distance: 108.3
click at [504, 449] on div "<!-- Enhanced Immigration Assessment Embed Code with Auto-Resume --> < div id =…" at bounding box center [824, 552] width 950 height 583
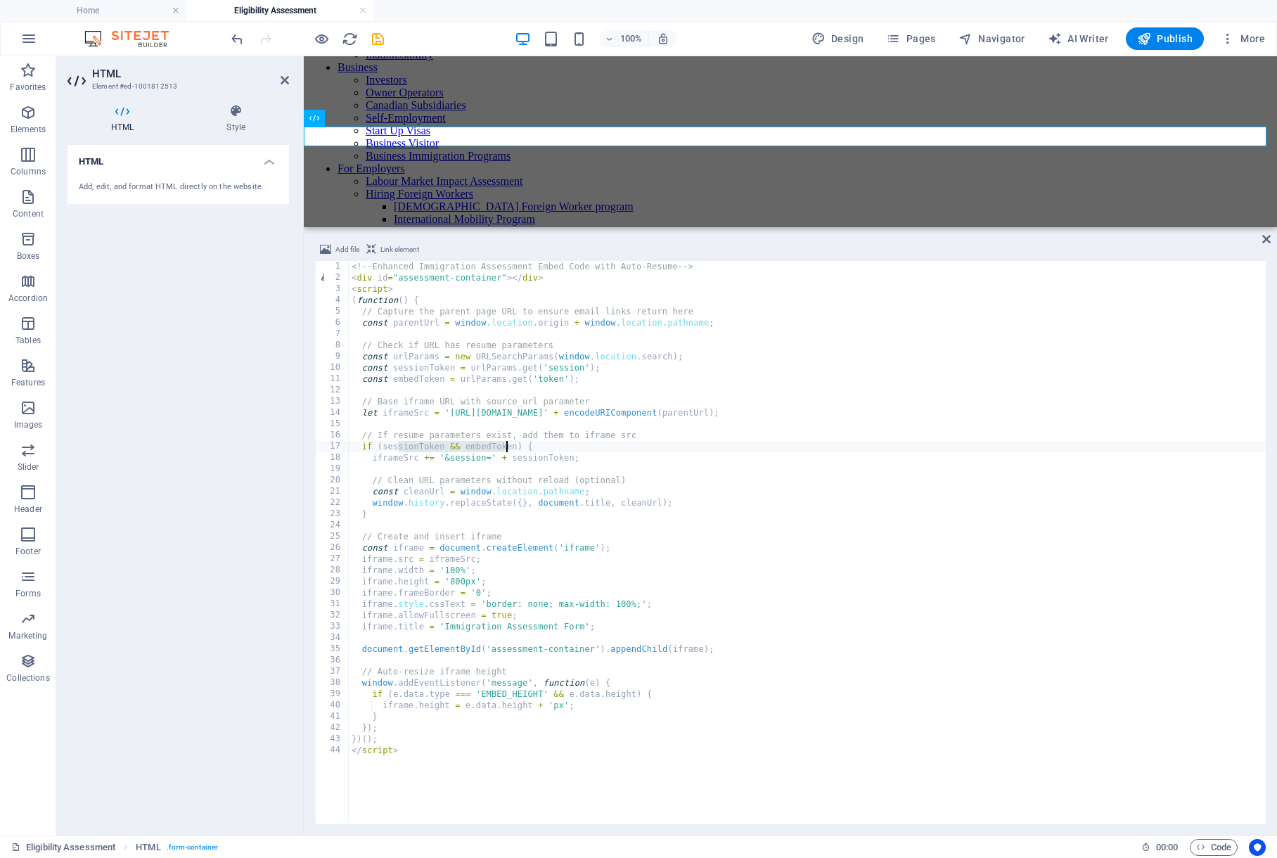
click at [503, 449] on div "<!-- Enhanced Immigration Assessment Embed Code with Auto-Resume --> < div id =…" at bounding box center [824, 552] width 950 height 583
drag, startPoint x: 405, startPoint y: 457, endPoint x: 546, endPoint y: 459, distance: 141.3
click at [544, 459] on div "<!-- Enhanced Immigration Assessment Embed Code with Auto-Resume --> < div id =…" at bounding box center [824, 552] width 950 height 583
click at [546, 459] on div "<!-- Enhanced Immigration Assessment Embed Code with Auto-Resume --> < div id =…" at bounding box center [824, 552] width 950 height 583
drag, startPoint x: 406, startPoint y: 476, endPoint x: 587, endPoint y: 480, distance: 180.7
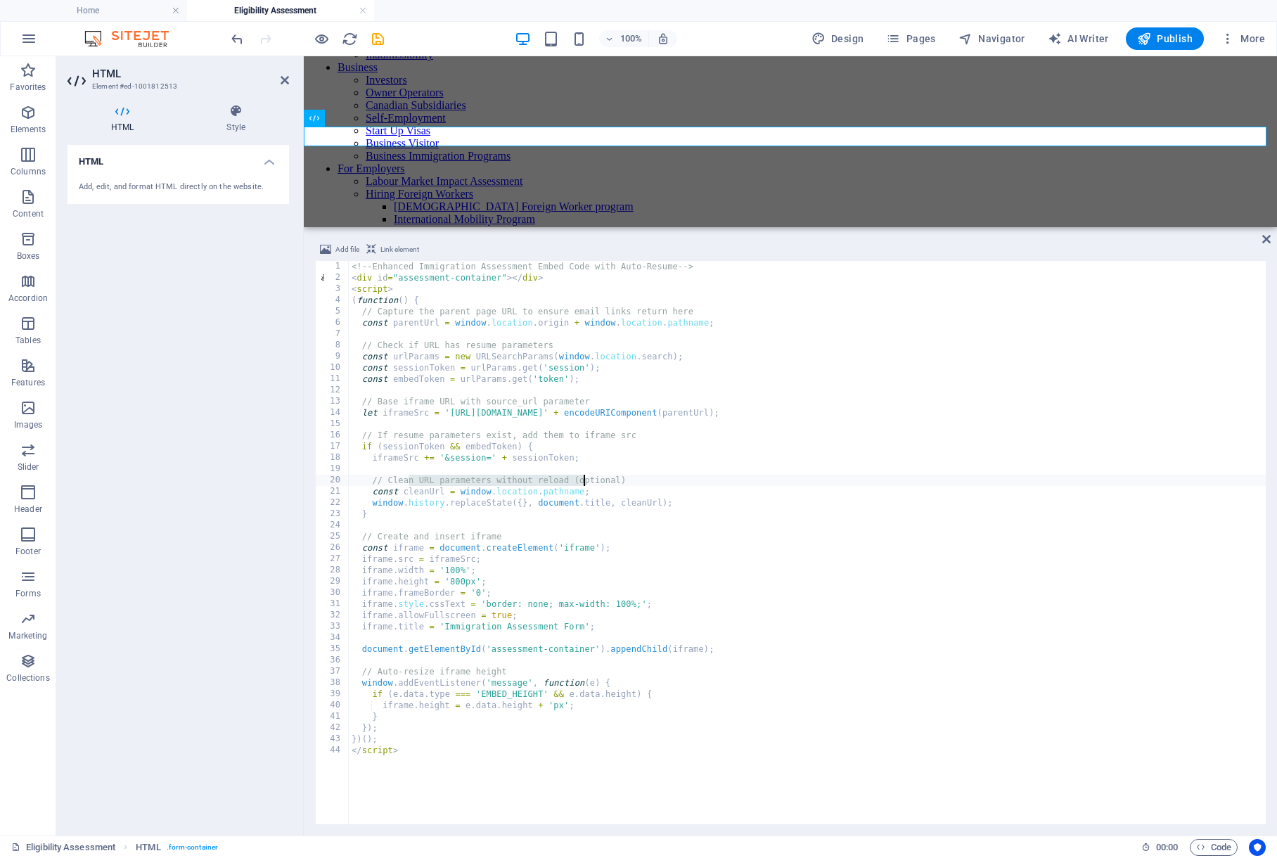
click at [587, 480] on div "<!-- Enhanced Immigration Assessment Embed Code with Auto-Resume --> < div id =…" at bounding box center [824, 552] width 950 height 583
drag, startPoint x: 453, startPoint y: 491, endPoint x: 574, endPoint y: 493, distance: 120.9
click at [574, 493] on div "<!-- Enhanced Immigration Assessment Embed Code with Auto-Resume --> < div id =…" at bounding box center [824, 552] width 950 height 583
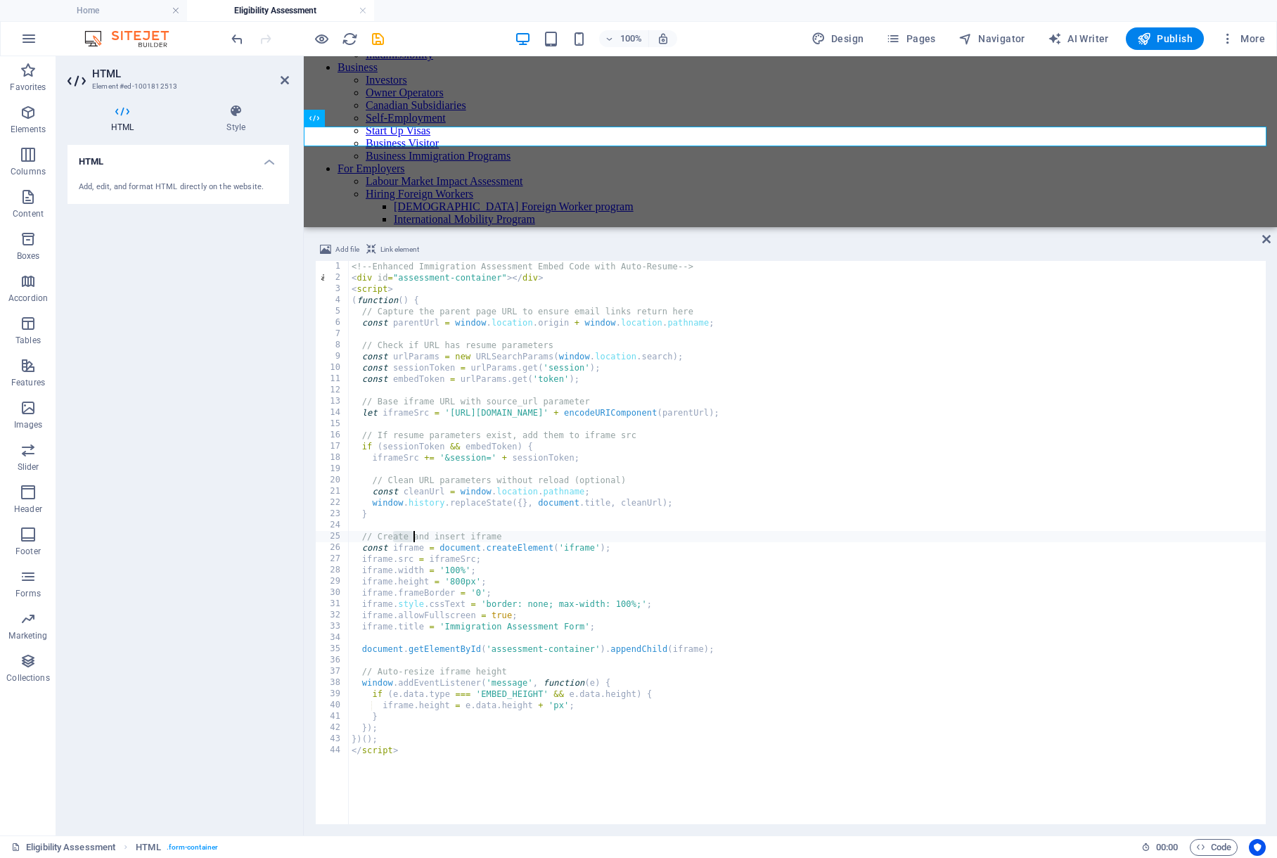
drag, startPoint x: 393, startPoint y: 536, endPoint x: 487, endPoint y: 536, distance: 94.2
click at [482, 536] on div "<!-- Enhanced Immigration Assessment Embed Code with Auto-Resume --> < div id =…" at bounding box center [824, 552] width 950 height 583
click at [490, 536] on div "<!-- Enhanced Immigration Assessment Embed Code with Auto-Resume --> < div id =…" at bounding box center [824, 552] width 950 height 583
drag, startPoint x: 371, startPoint y: 546, endPoint x: 574, endPoint y: 548, distance: 203.2
click at [574, 548] on div "<!-- Enhanced Immigration Assessment Embed Code with Auto-Resume --> < div id =…" at bounding box center [824, 552] width 950 height 583
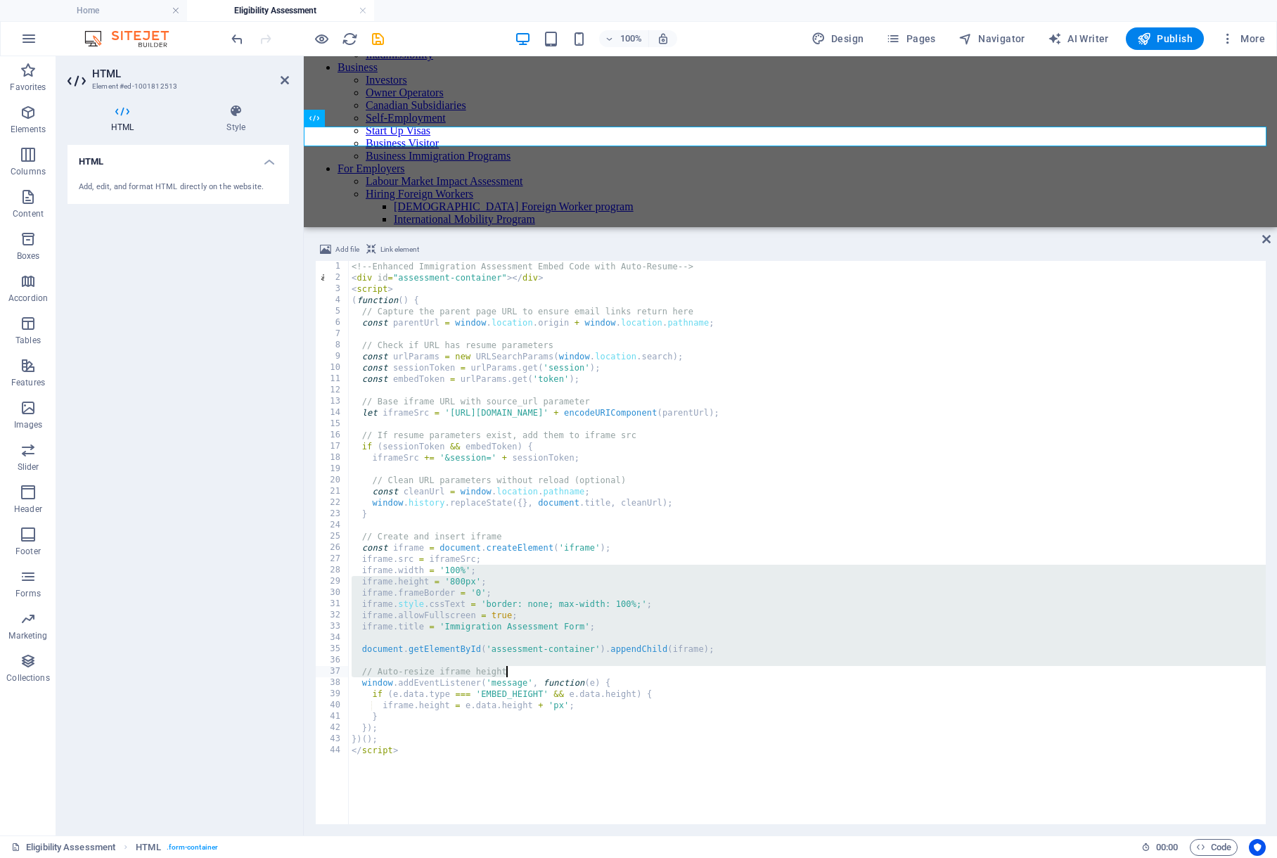
drag, startPoint x: 458, startPoint y: 565, endPoint x: 639, endPoint y: 669, distance: 208.8
click at [639, 669] on div "<!-- Enhanced Immigration Assessment Embed Code with Auto-Resume --> < div id =…" at bounding box center [824, 552] width 950 height 583
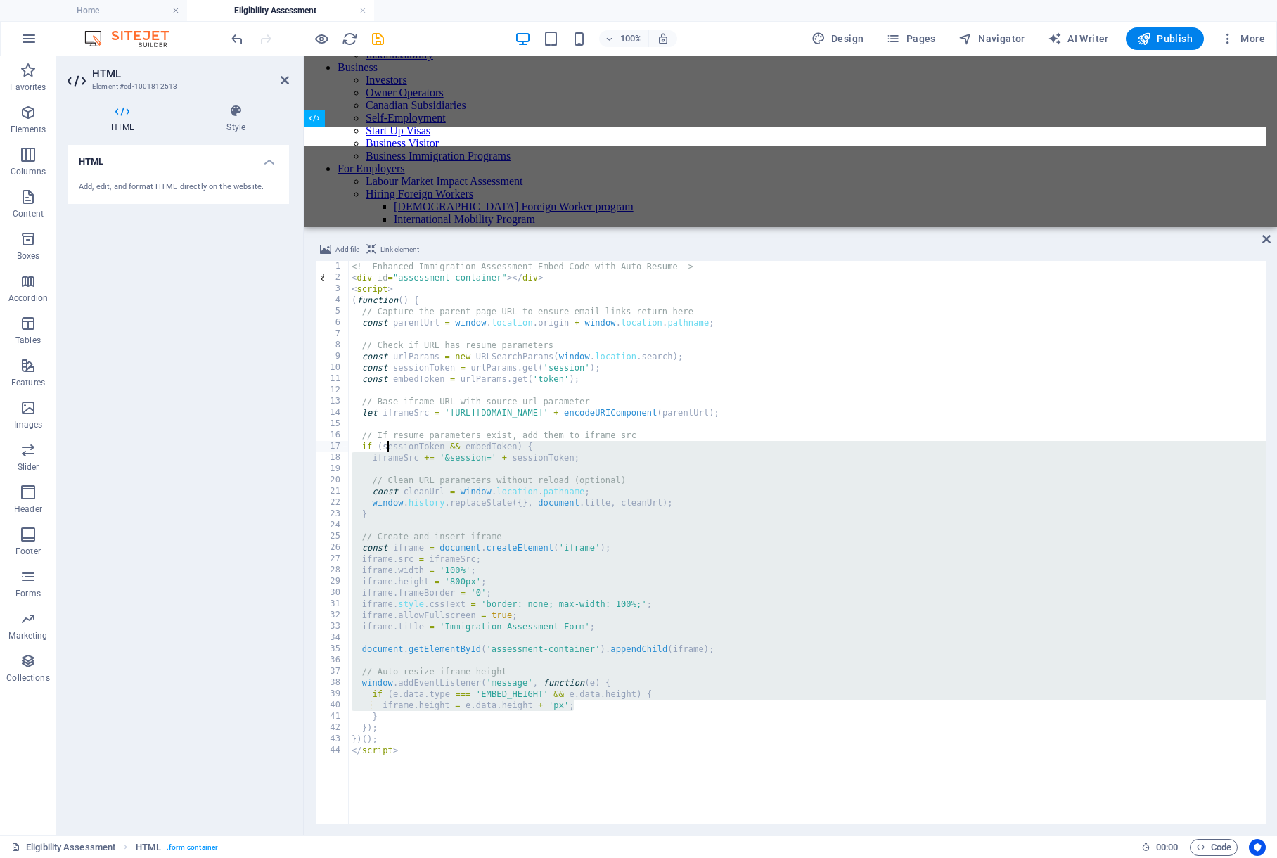
drag, startPoint x: 592, startPoint y: 702, endPoint x: 387, endPoint y: 444, distance: 329.8
click at [387, 444] on div "<!-- Enhanced Immigration Assessment Embed Code with Auto-Resume --> < div id =…" at bounding box center [824, 552] width 950 height 583
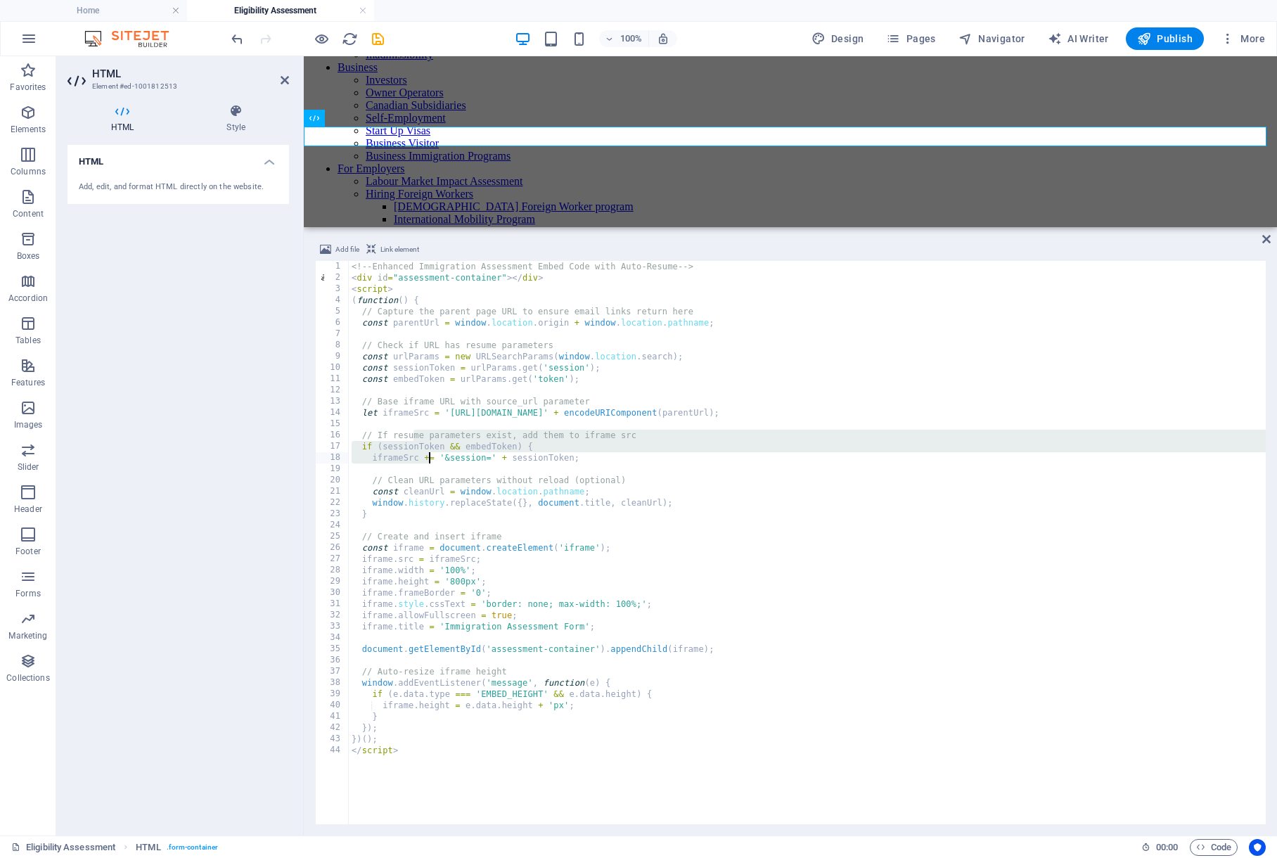
drag, startPoint x: 423, startPoint y: 444, endPoint x: 539, endPoint y: 692, distance: 273.3
click at [539, 692] on div "<!-- Enhanced Immigration Assessment Embed Code with Auto-Resume --> < div id =…" at bounding box center [824, 552] width 950 height 583
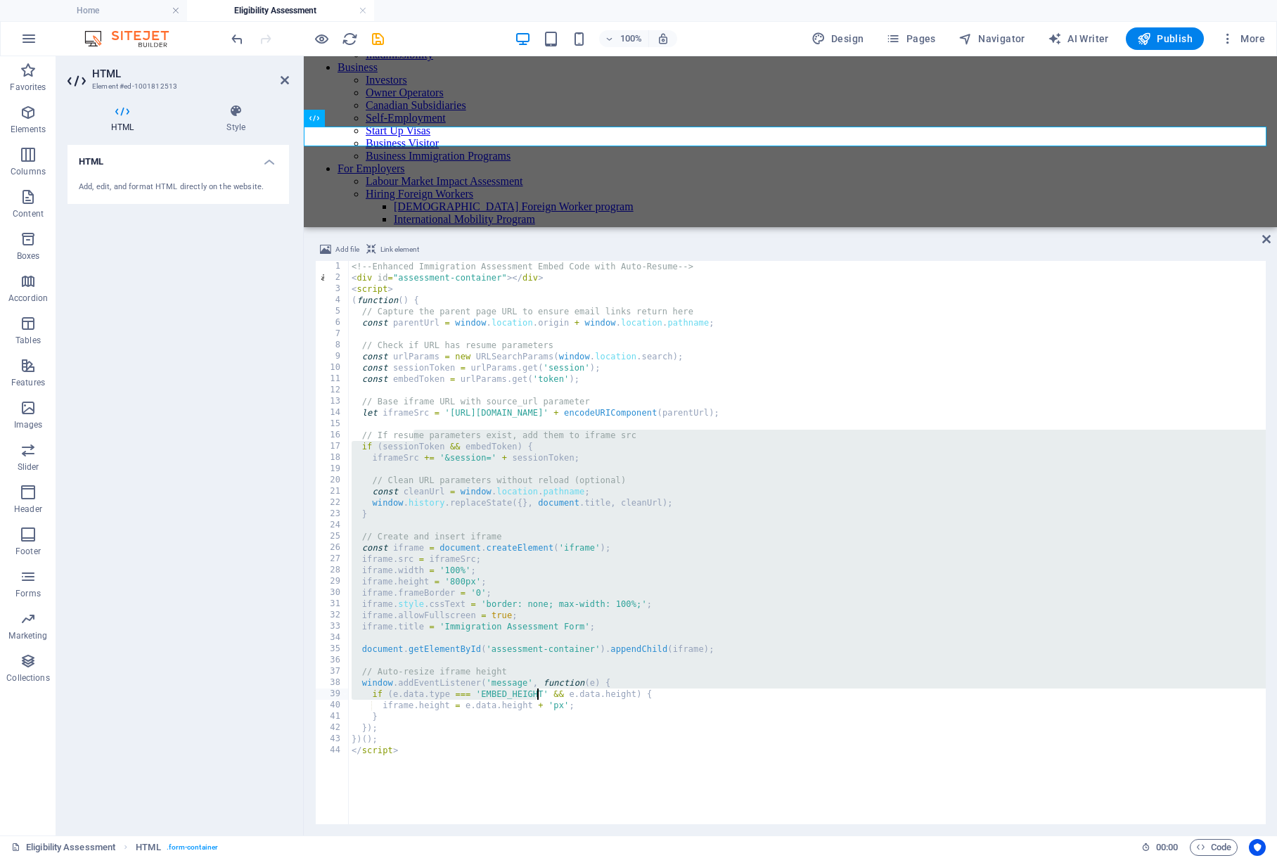
click at [539, 692] on div "<!-- Enhanced Immigration Assessment Embed Code with Auto-Resume --> < div id =…" at bounding box center [824, 552] width 950 height 583
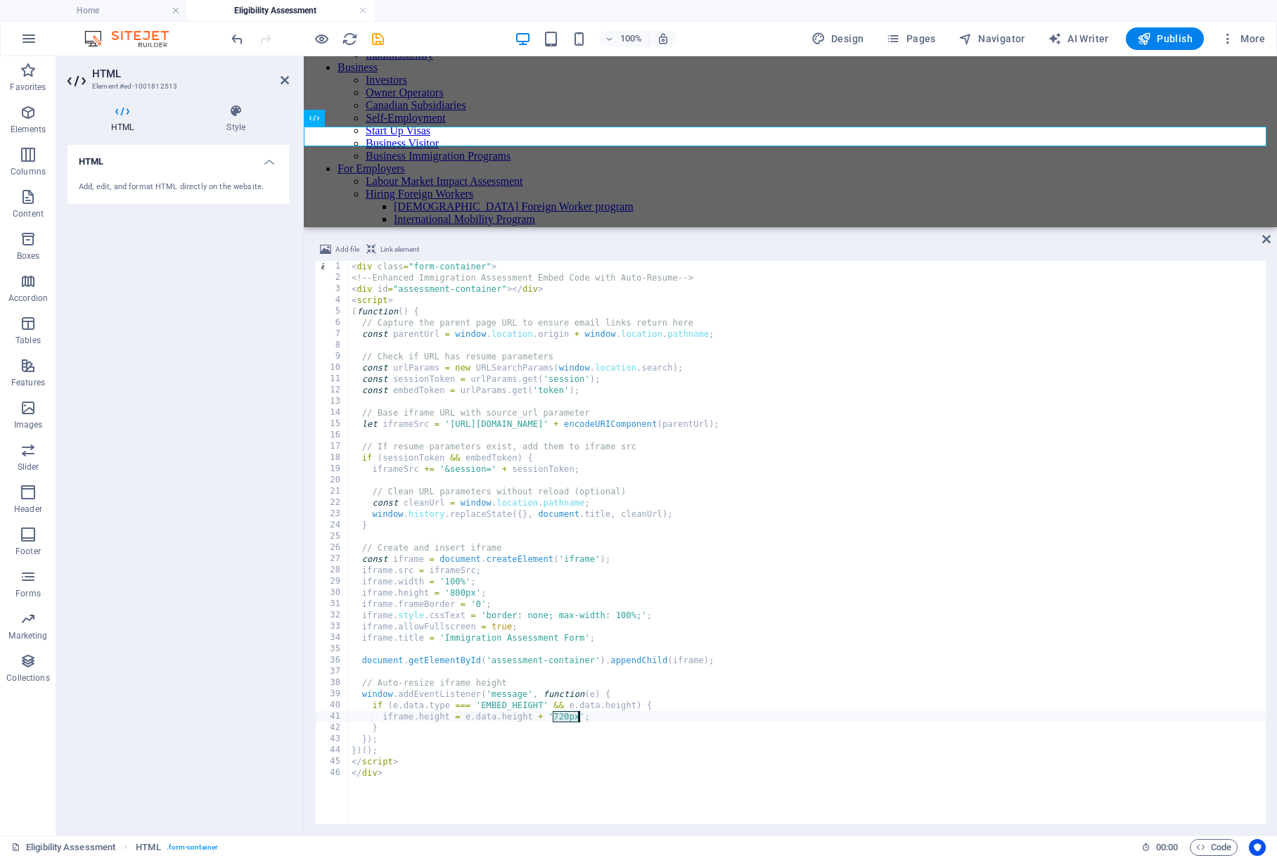
type textarea "iframe.height = e.data.height + 'px';"
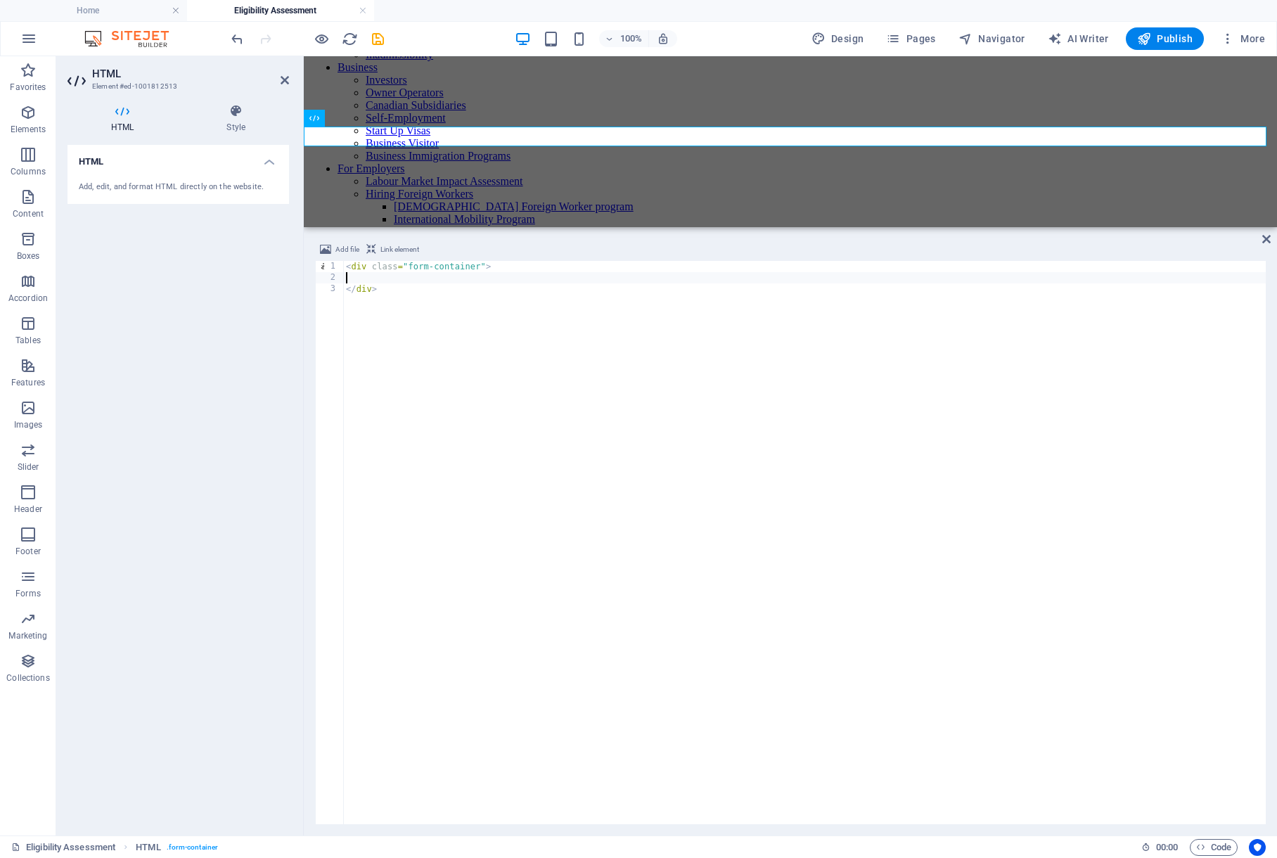
scroll to position [0, 208]
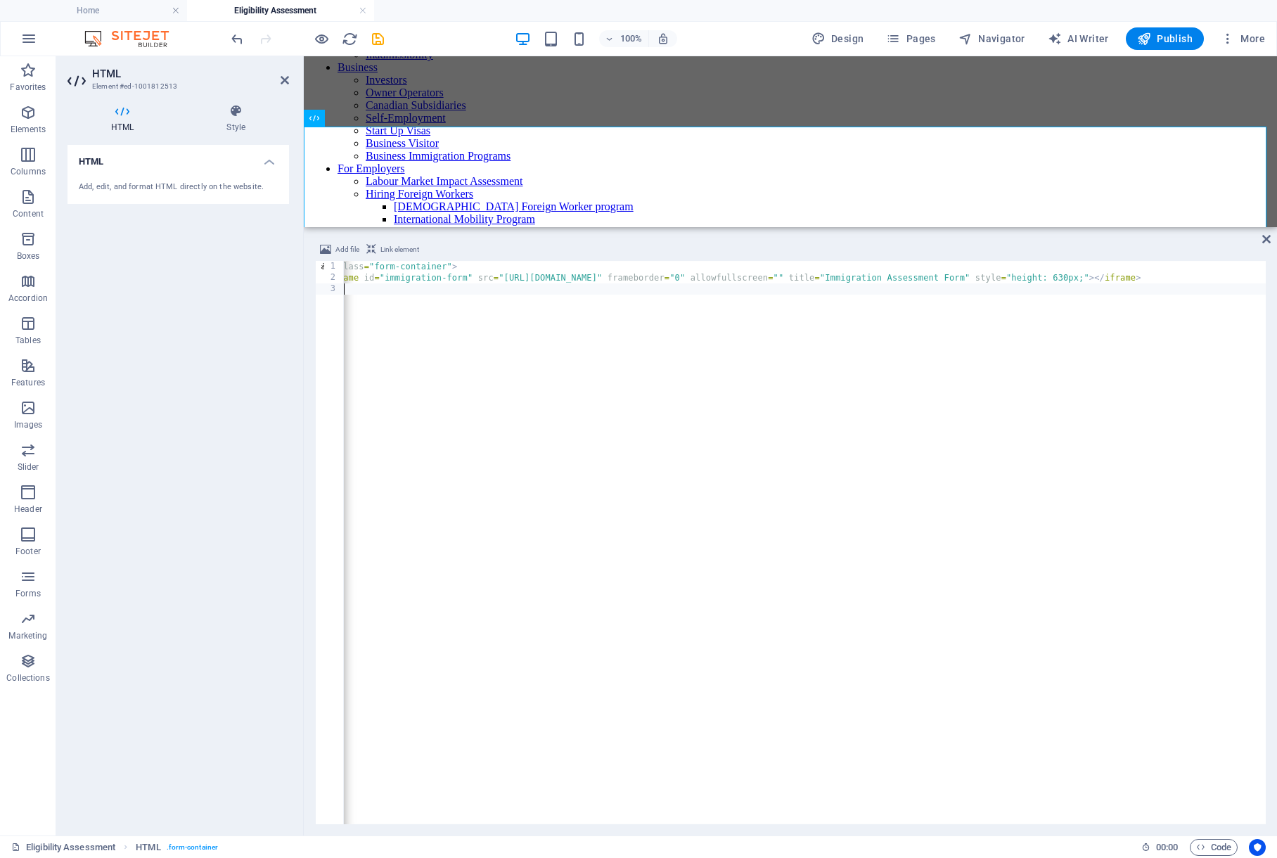
click at [830, 770] on div "< div class = "form-container" > < iframe id = "immigration-form" src = "[URL][…" at bounding box center [874, 552] width 1130 height 583
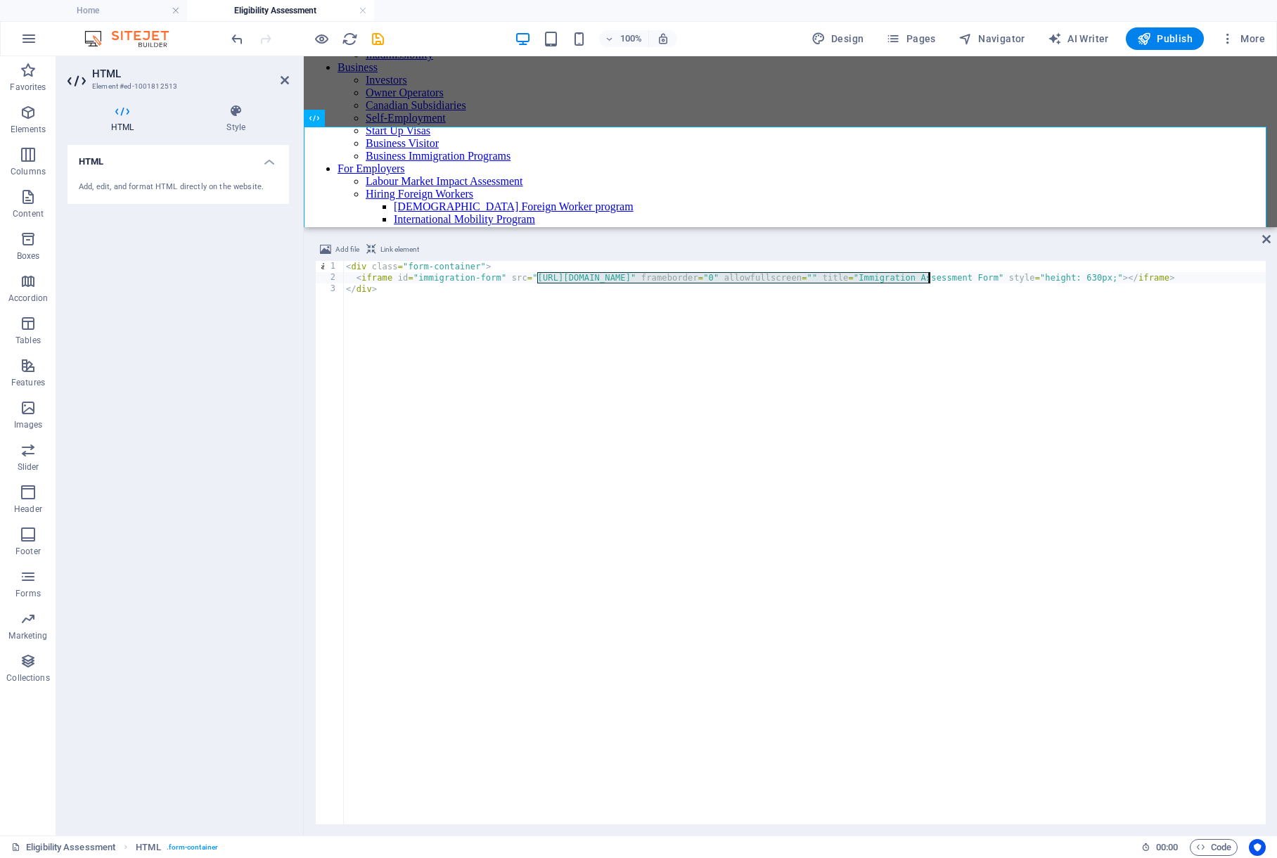
drag, startPoint x: 536, startPoint y: 276, endPoint x: 928, endPoint y: 276, distance: 391.6
click at [928, 276] on div "< div class = "form-container" > < iframe id = "immigration-form" src = "[URL][…" at bounding box center [908, 552] width 1130 height 583
paste textarea "3b0771ad-3ddf-4432-8180-2794d4f6c9d2?theme=light&source_url="
type textarea "<iframe id="immigration-form" src="[URL][DOMAIN_NAME]" frameborder="0" allowful…"
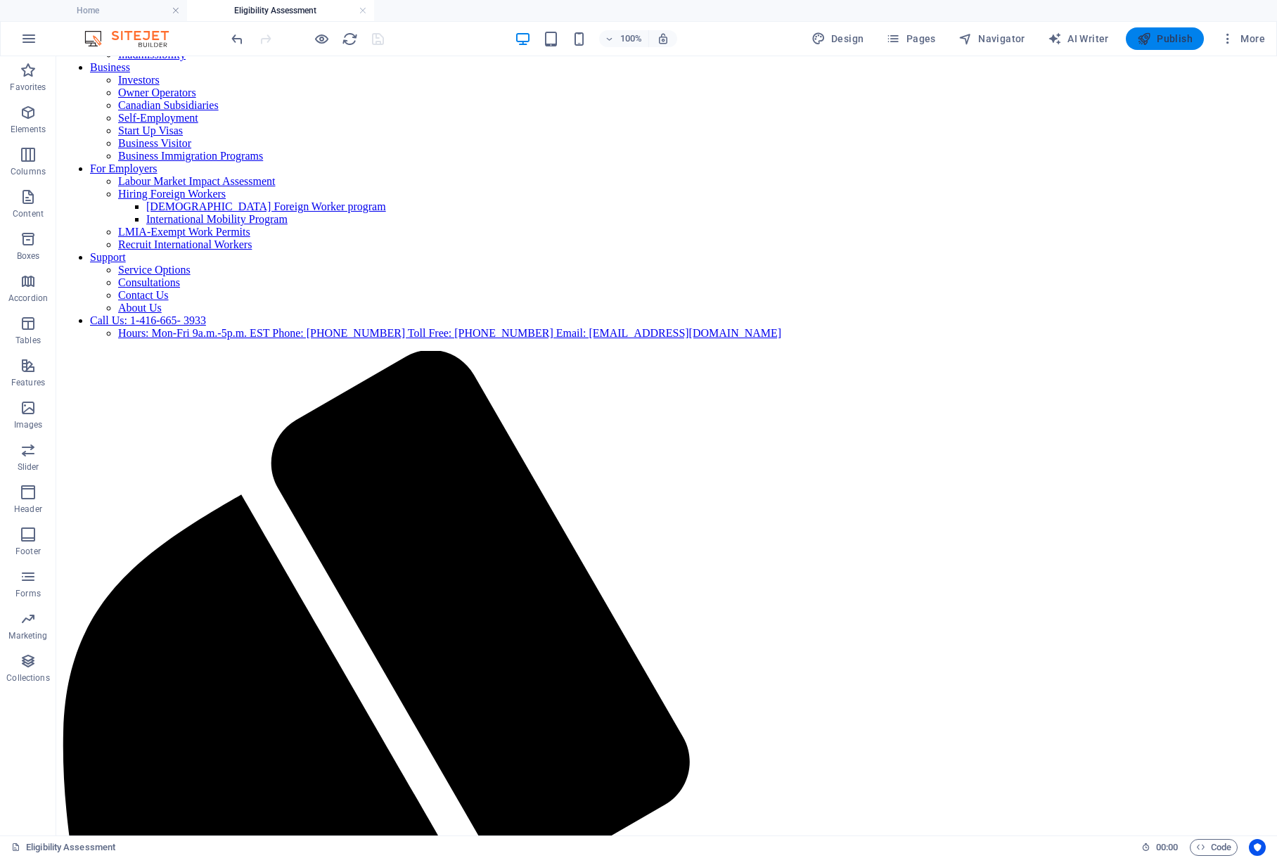
click at [1183, 27] on button "Publish" at bounding box center [1165, 38] width 78 height 22
